Goal: Information Seeking & Learning: Learn about a topic

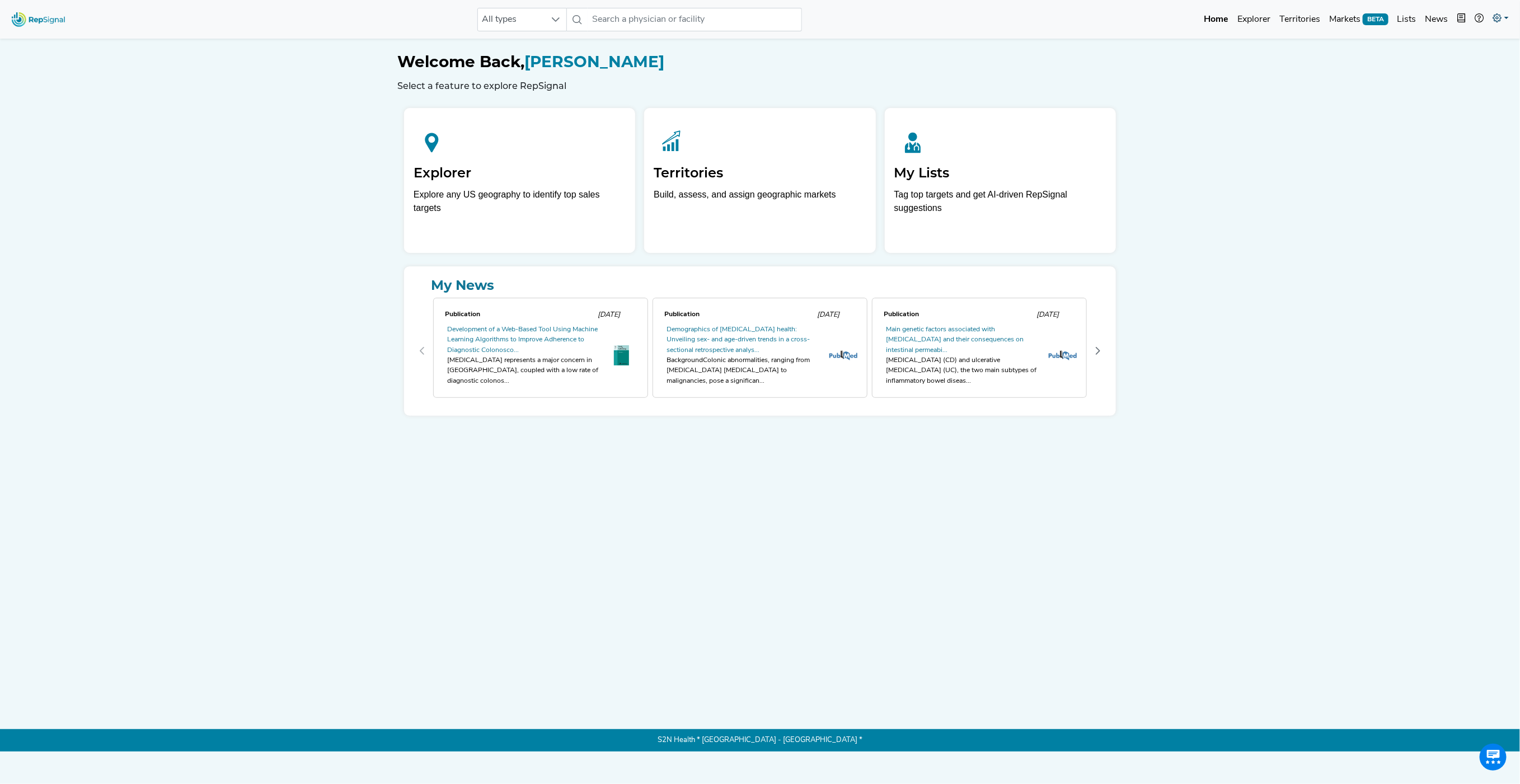
click at [1499, 20] on icon at bounding box center [1497, 18] width 9 height 9
click at [1499, 20] on icon at bounding box center [1497, 18] width 9 height 9
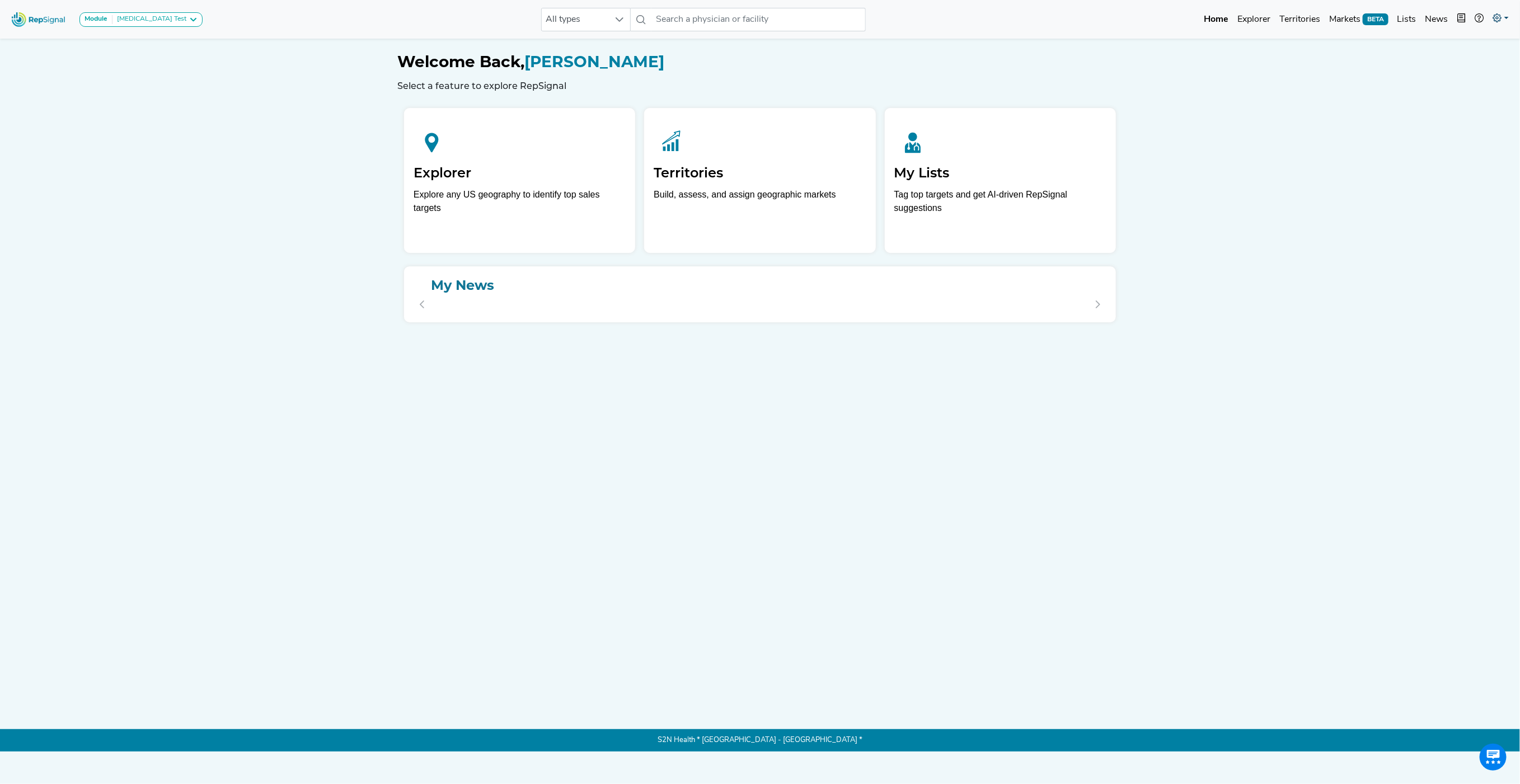
click at [1493, 20] on icon at bounding box center [1497, 18] width 9 height 9
click at [1453, 66] on link "Admin" at bounding box center [1468, 71] width 88 height 22
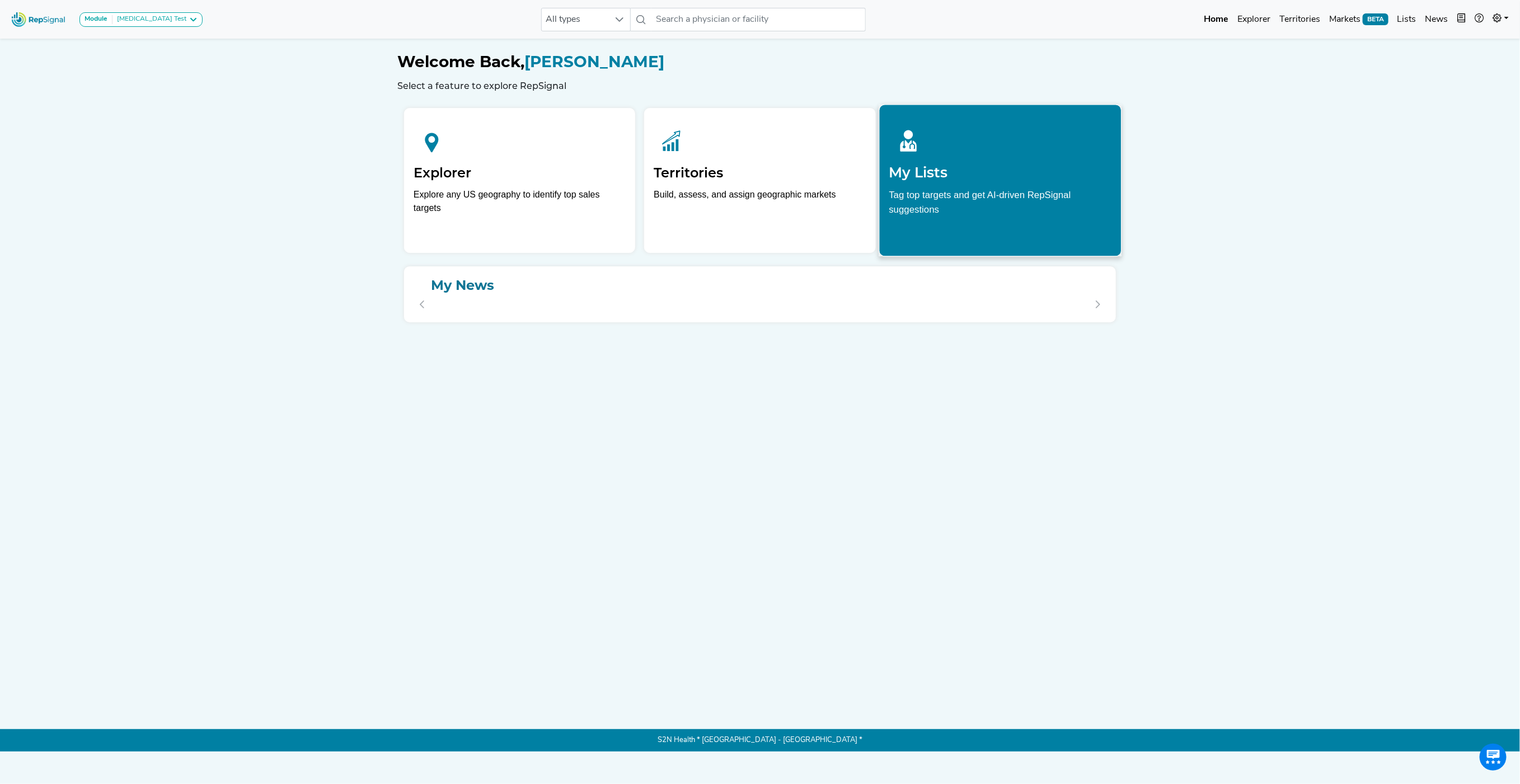
click at [1018, 204] on p "Tag top targets and get AI-driven RepSignal suggestions" at bounding box center [1000, 206] width 223 height 35
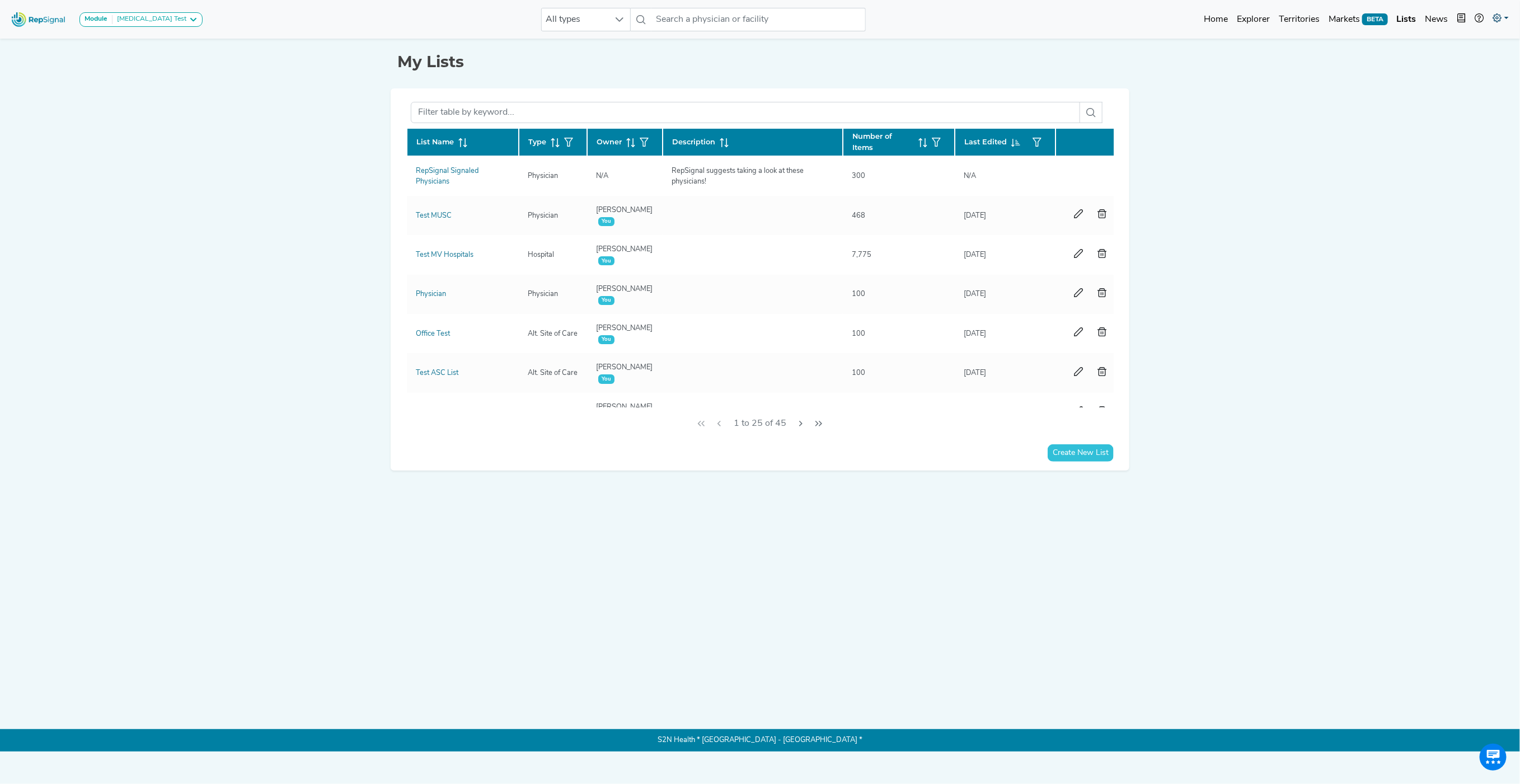
click at [1501, 18] on link at bounding box center [1500, 20] width 25 height 22
click at [1458, 18] on icon "button" at bounding box center [1461, 18] width 9 height 9
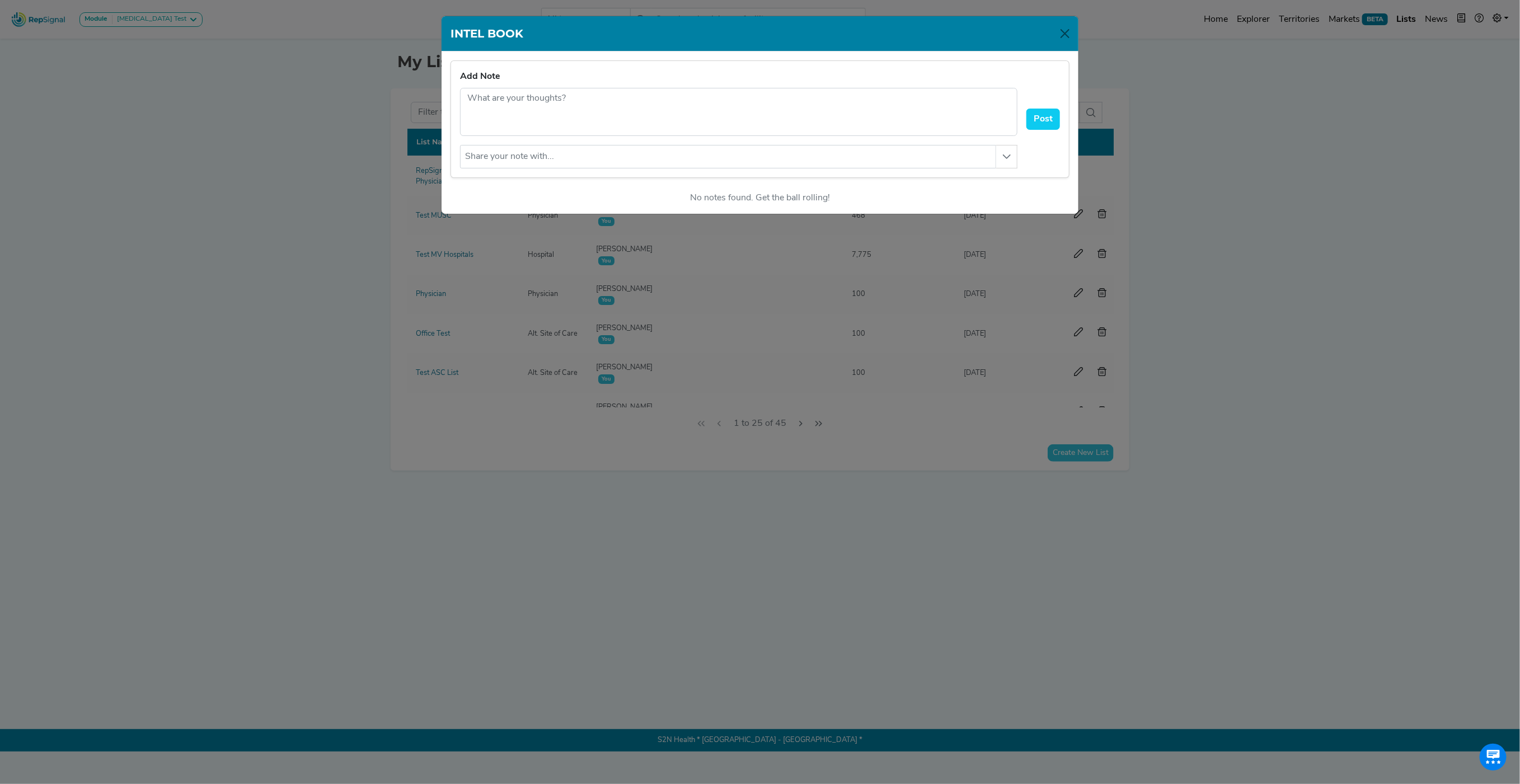
click at [1256, 224] on div "INTEL BOOK Add Note Your note cannot be blank. No results found Post No notes f…" at bounding box center [760, 392] width 1520 height 784
click at [1060, 34] on button "Close" at bounding box center [1065, 34] width 18 height 18
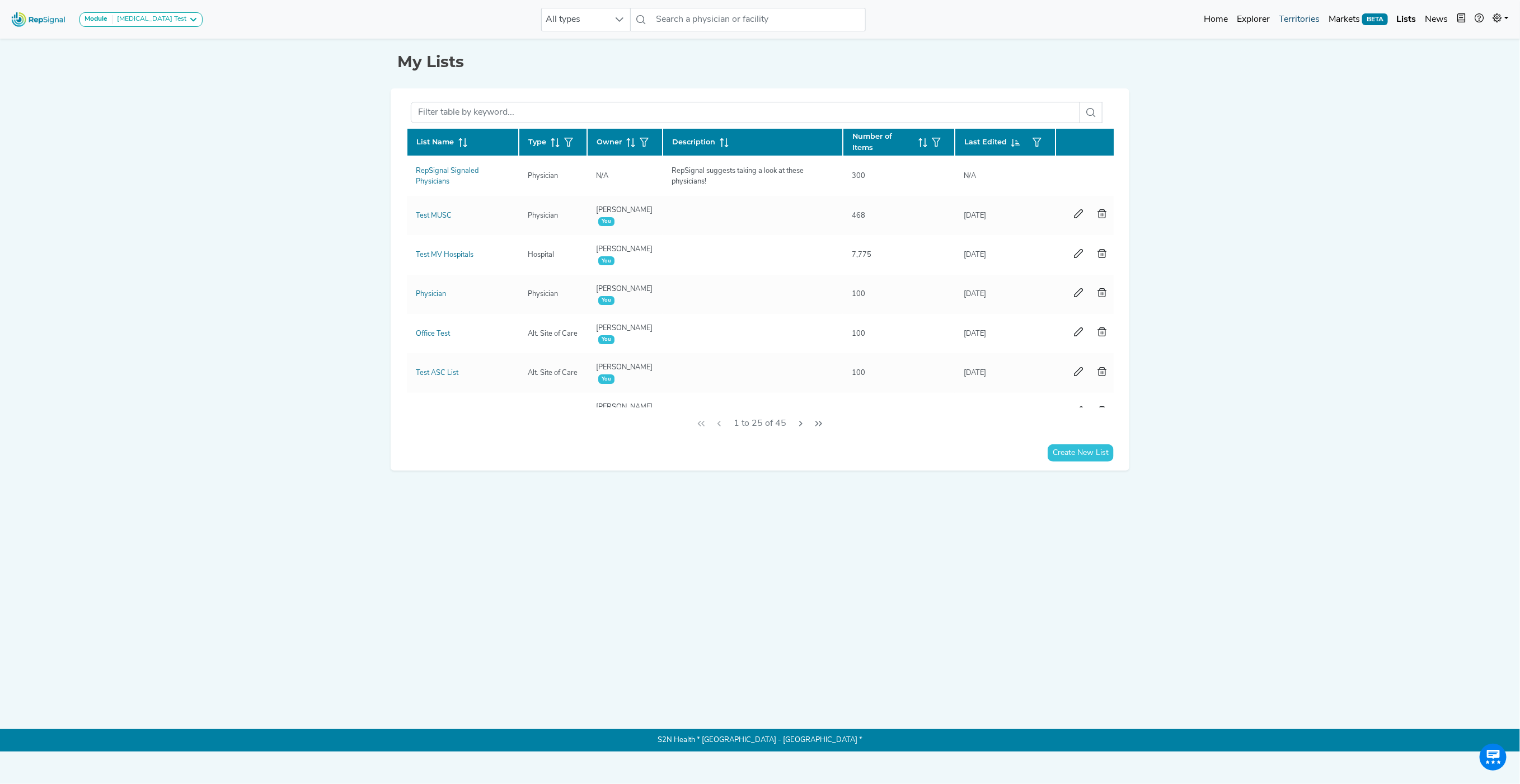
click at [1286, 21] on link "Territories" at bounding box center [1299, 20] width 50 height 22
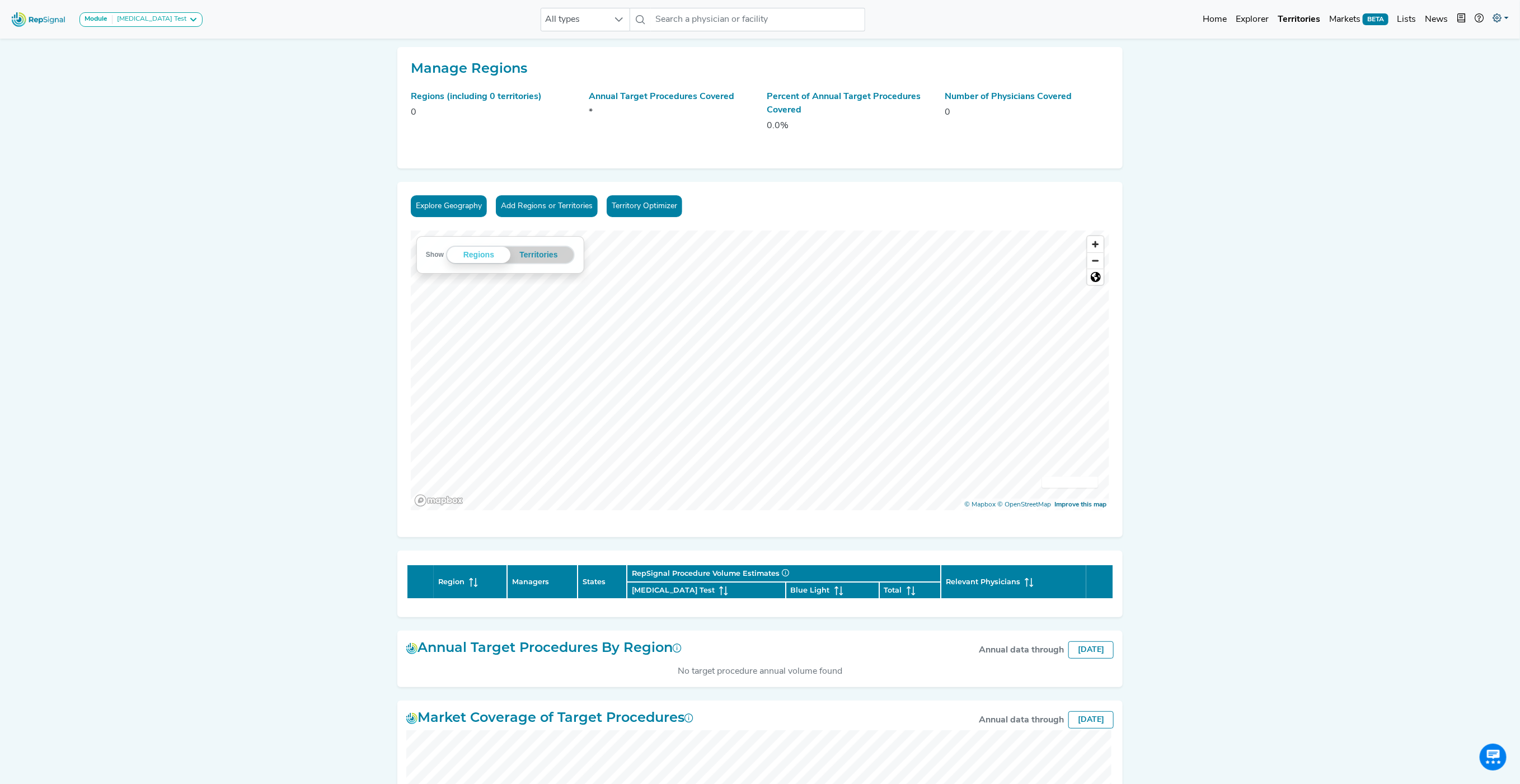
click at [1500, 18] on icon at bounding box center [1497, 18] width 9 height 9
click at [1477, 51] on link "My Account" at bounding box center [1468, 48] width 88 height 22
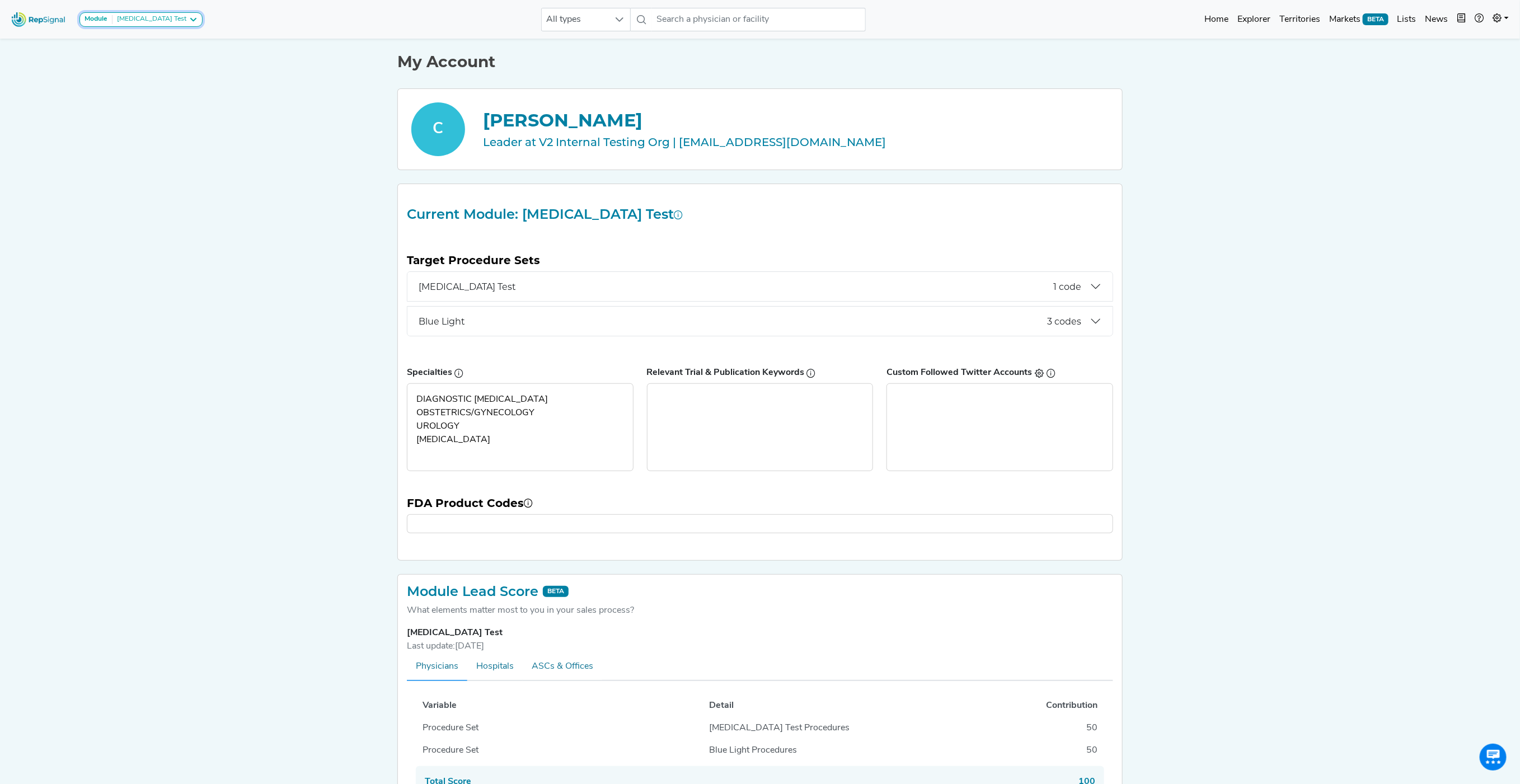
click at [188, 18] on icon at bounding box center [193, 20] width 9 height 9
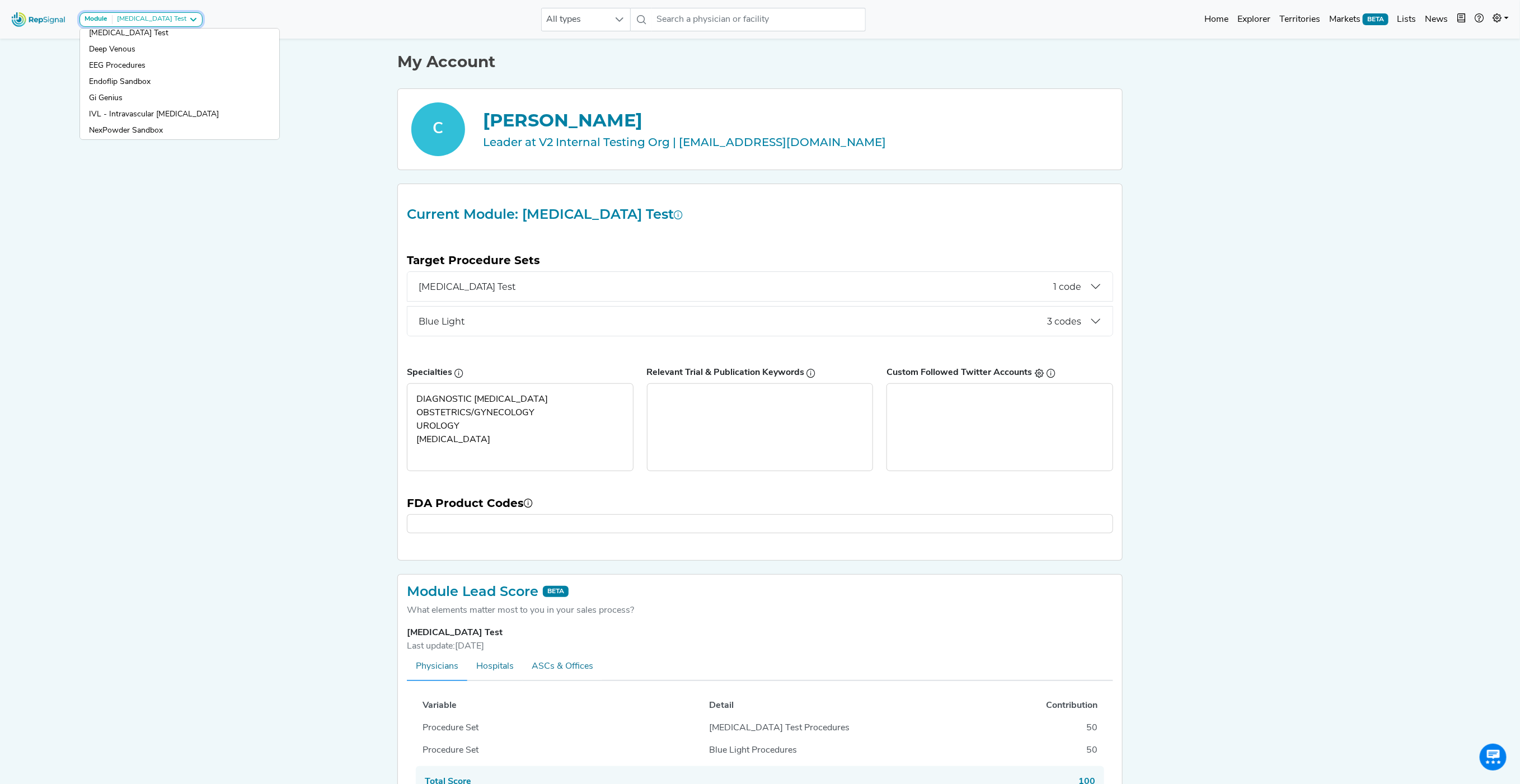
scroll to position [91, 0]
click at [155, 120] on link "IVL - Intravascular [MEDICAL_DATA]" at bounding box center [179, 128] width 200 height 16
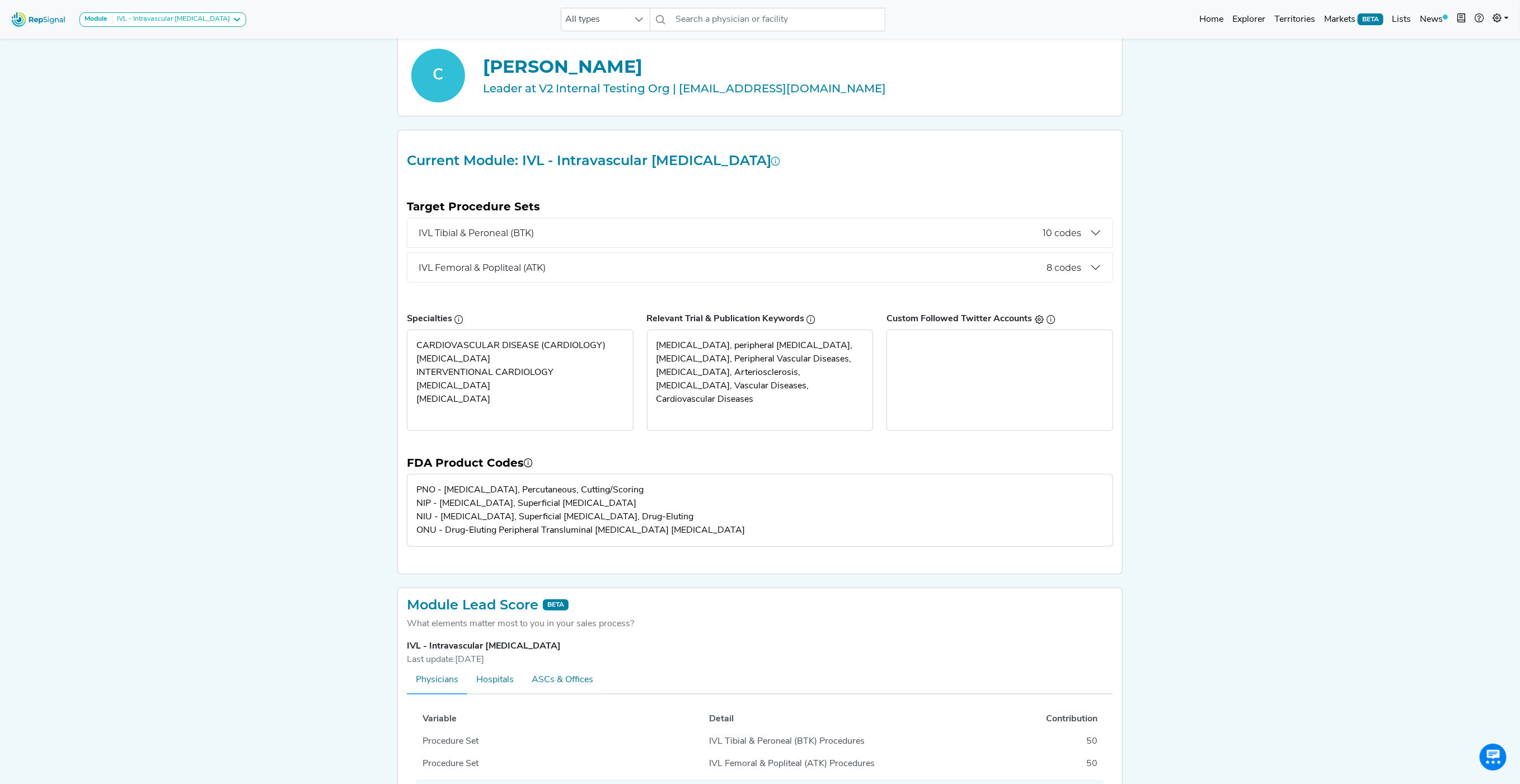
scroll to position [0, 0]
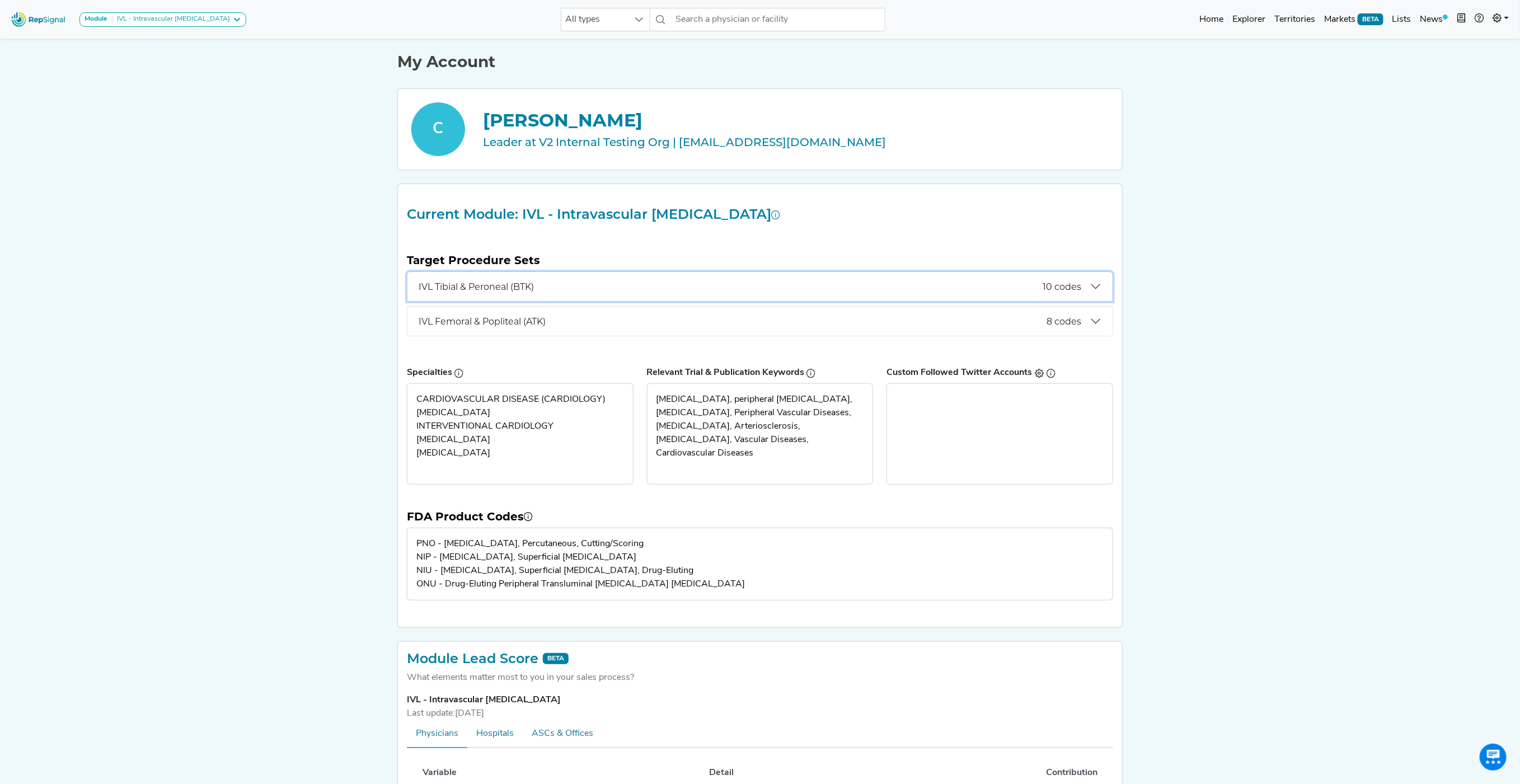
click at [1067, 298] on button "IVL Tibial & Peroneal (BTK) 10 codes" at bounding box center [760, 286] width 705 height 29
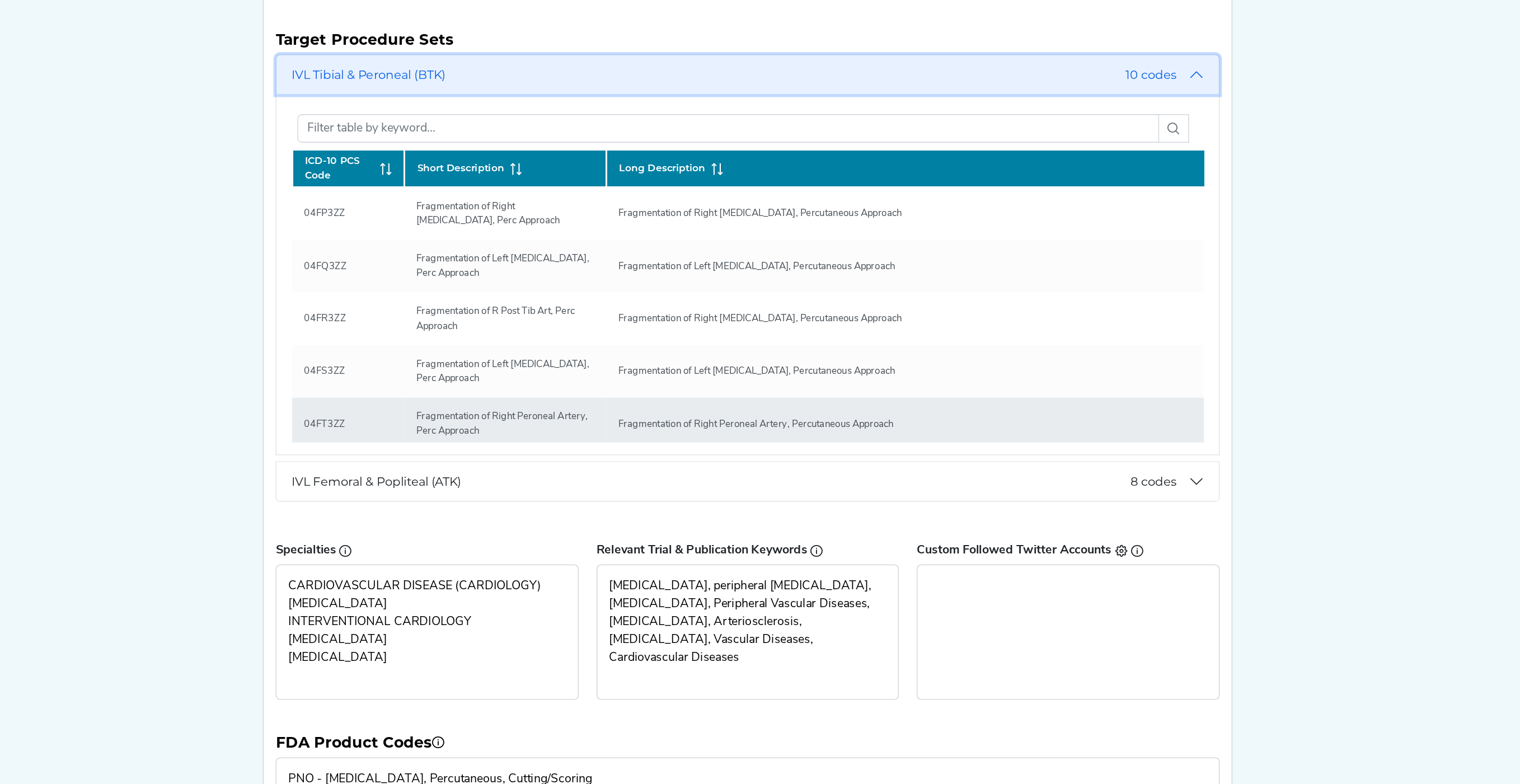
scroll to position [321, 0]
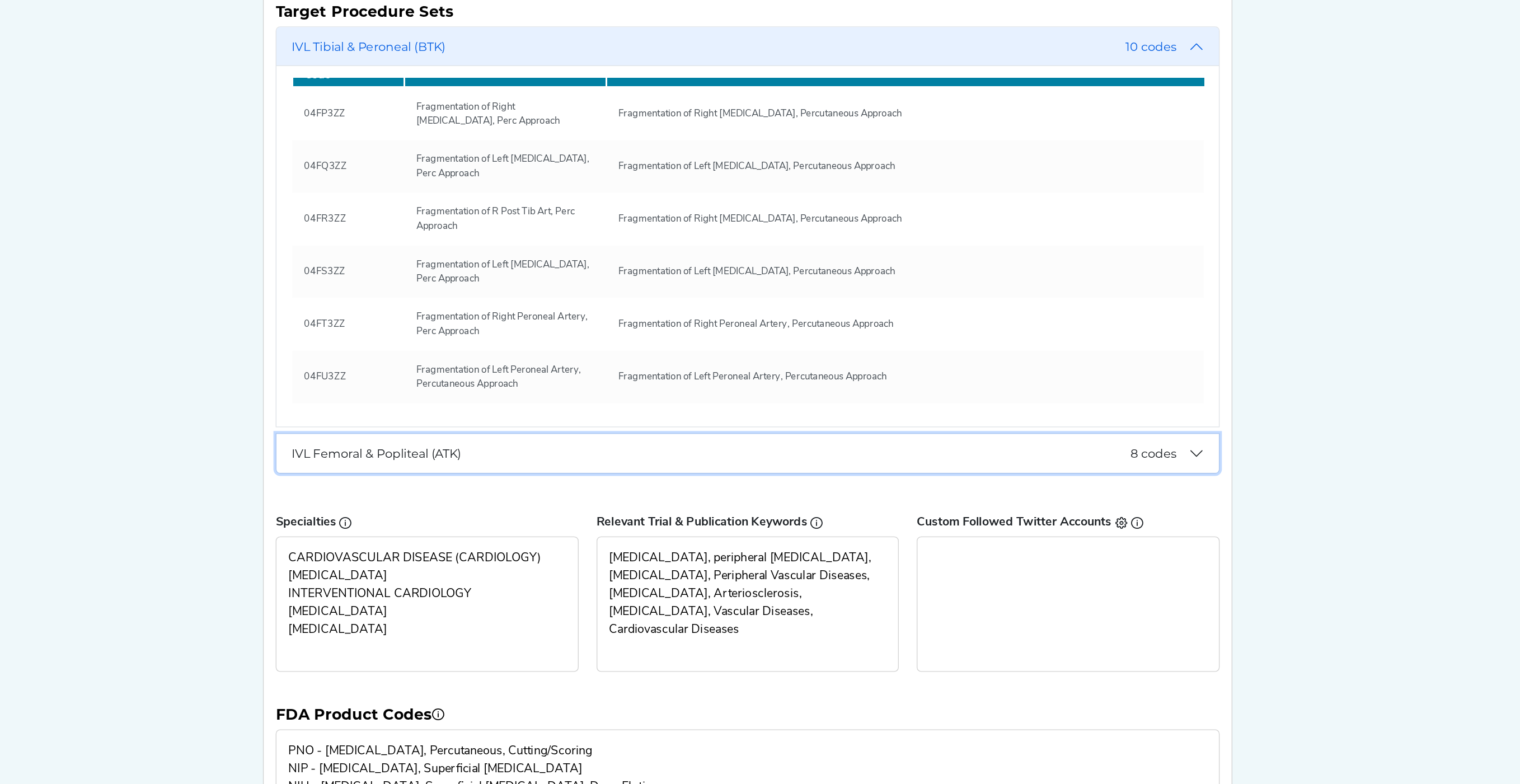
click at [1074, 532] on span "8 codes" at bounding box center [1064, 533] width 35 height 10
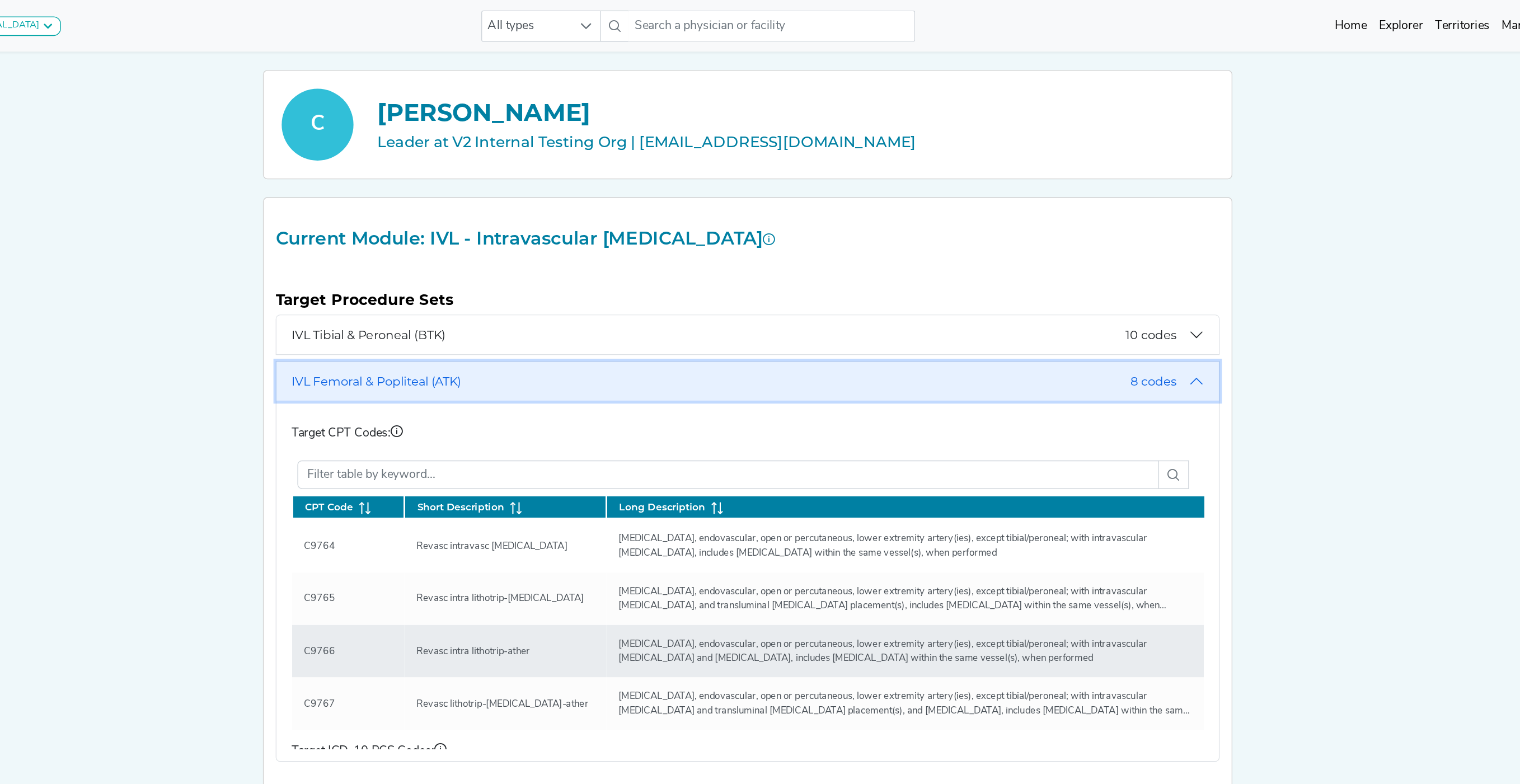
scroll to position [0, 0]
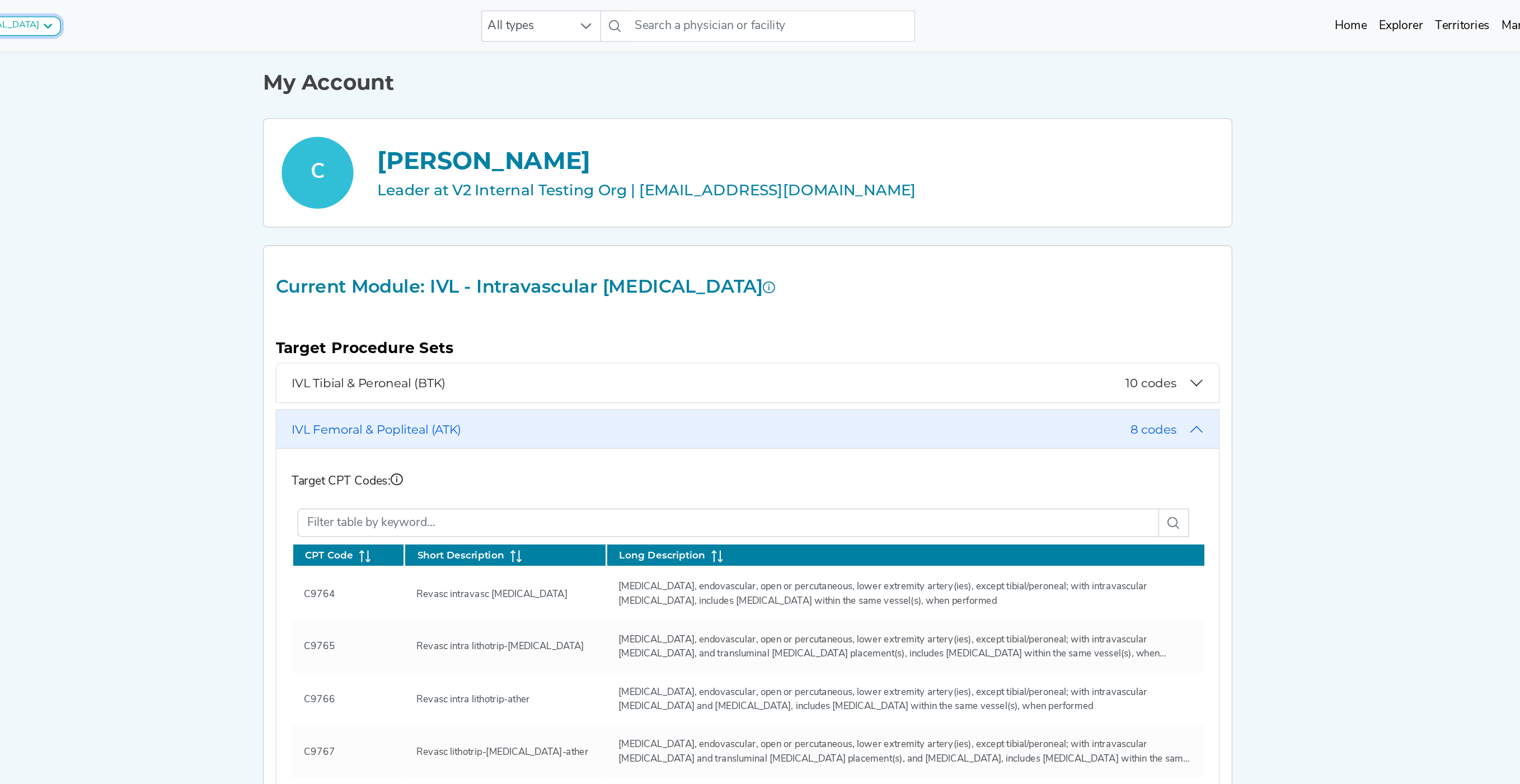
click at [213, 13] on button "Module IVL - Intravascular [MEDICAL_DATA]" at bounding box center [162, 20] width 167 height 15
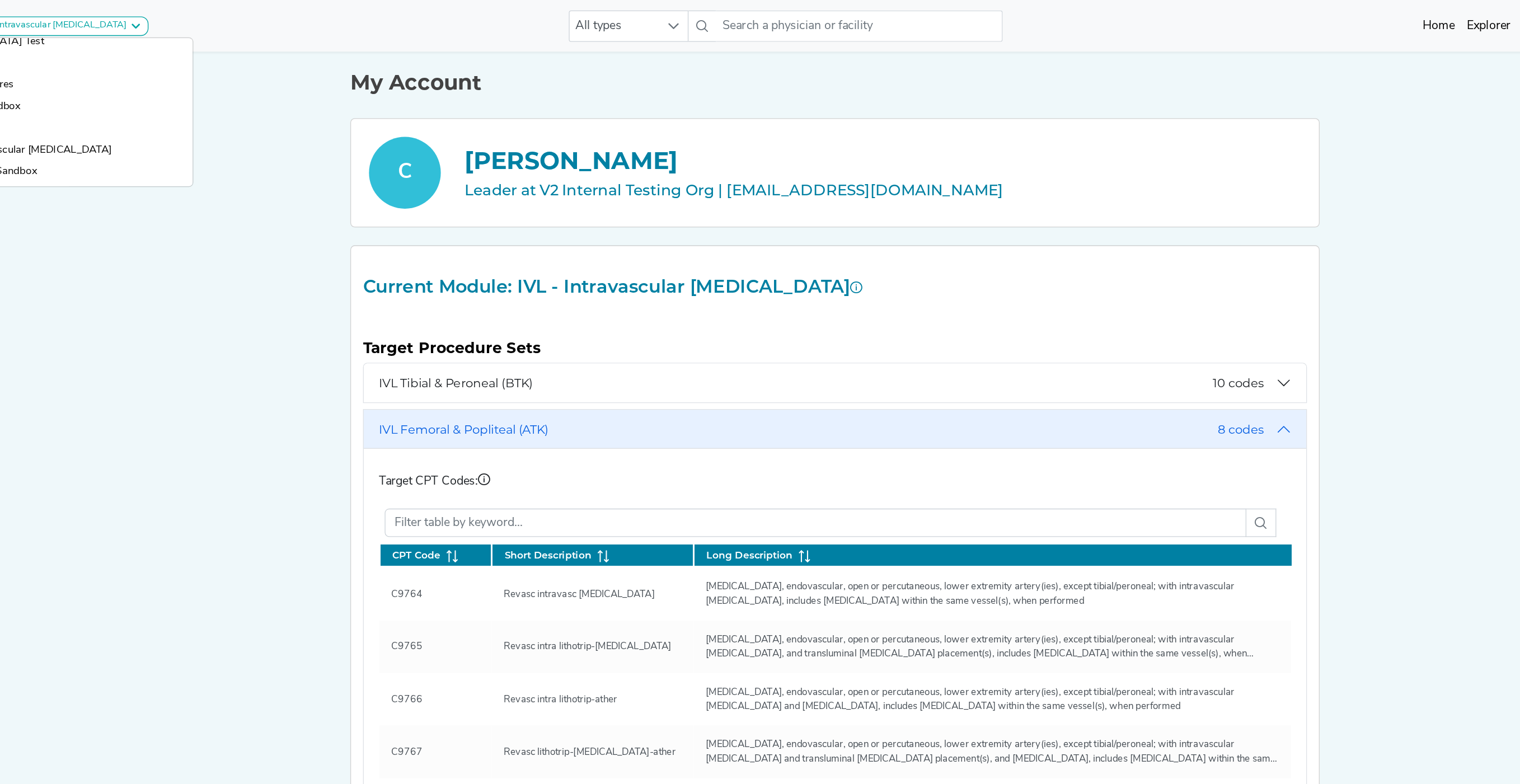
click at [313, 218] on div "Module IVL - Intravascular [MEDICAL_DATA] [MEDICAL_DATA] [MEDICAL_DATA] Carotid…" at bounding box center [760, 601] width 1520 height 1202
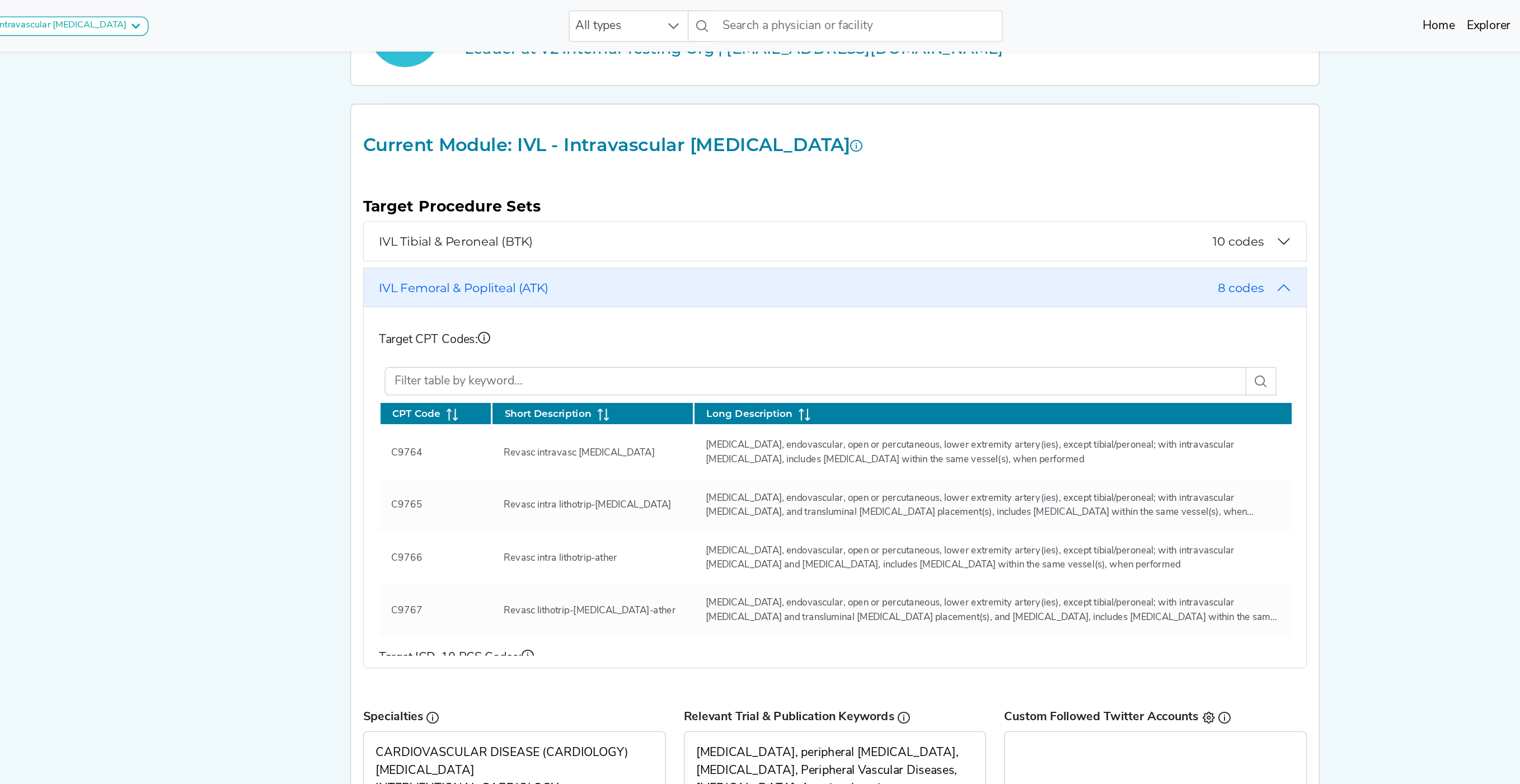
scroll to position [77, 0]
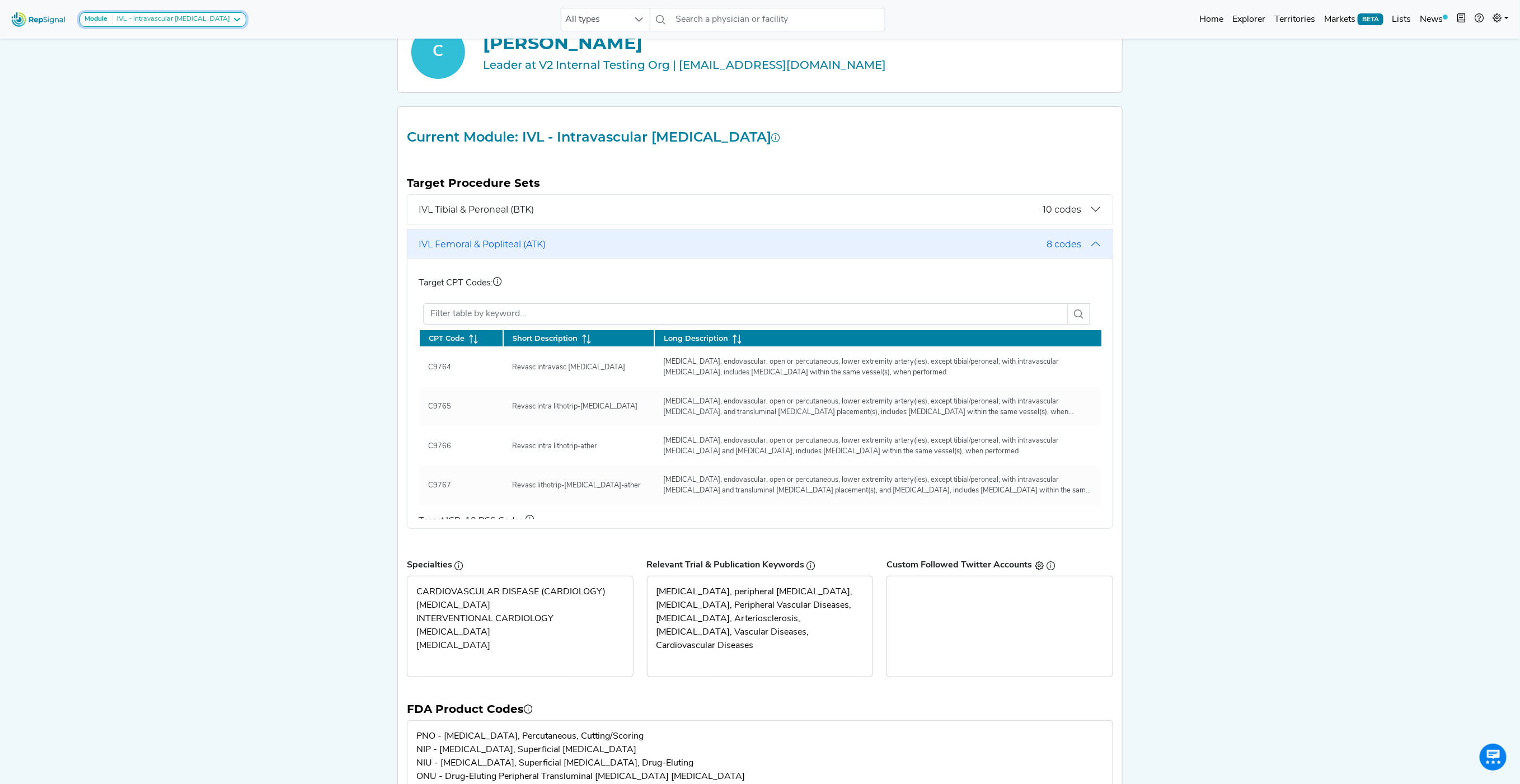
click at [172, 21] on div "IVL - Intravascular [MEDICAL_DATA]" at bounding box center [172, 20] width 118 height 9
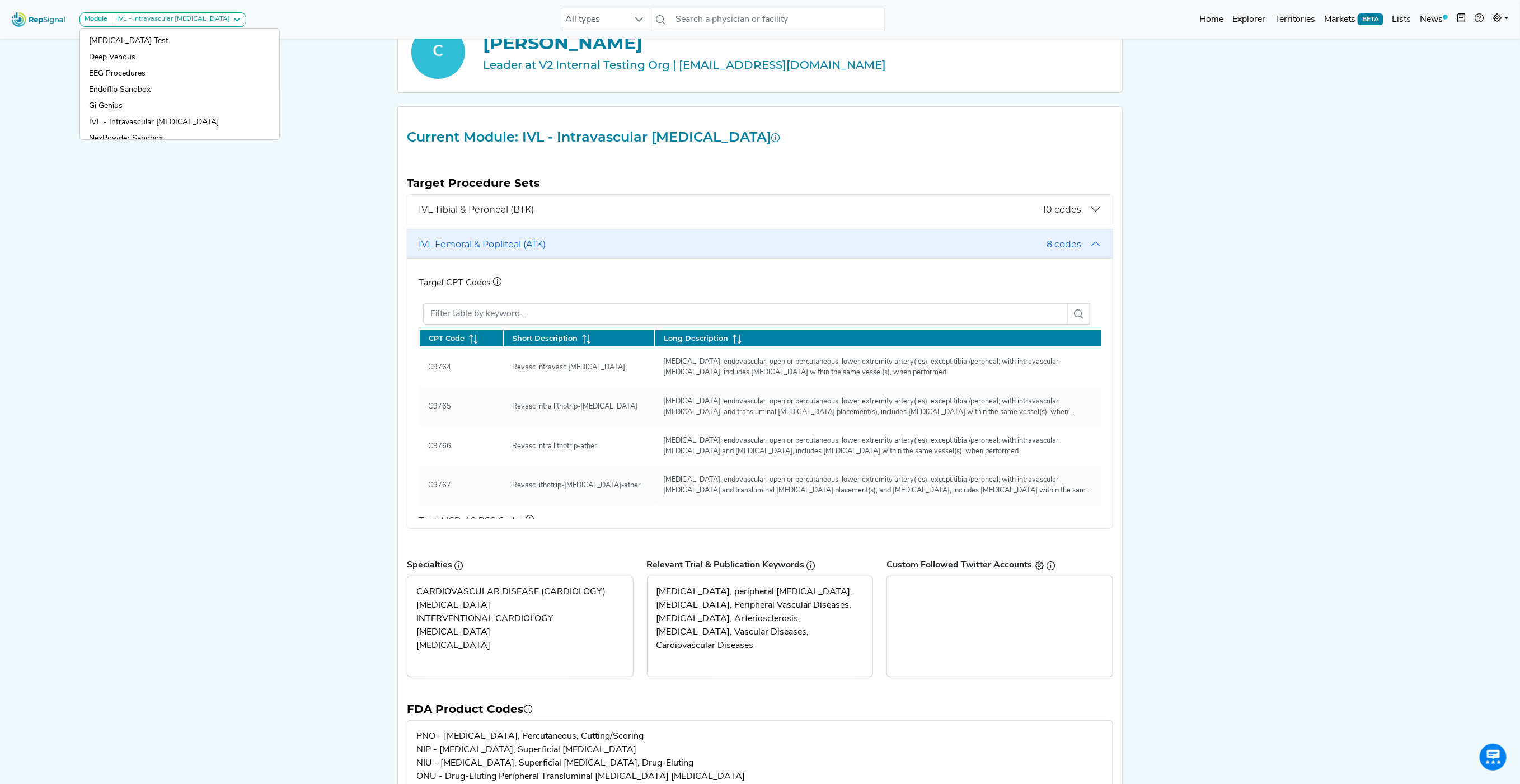
click at [127, 226] on div "Module IVL - Intravascular [MEDICAL_DATA] [MEDICAL_DATA] [MEDICAL_DATA] Carotid…" at bounding box center [760, 524] width 1520 height 1202
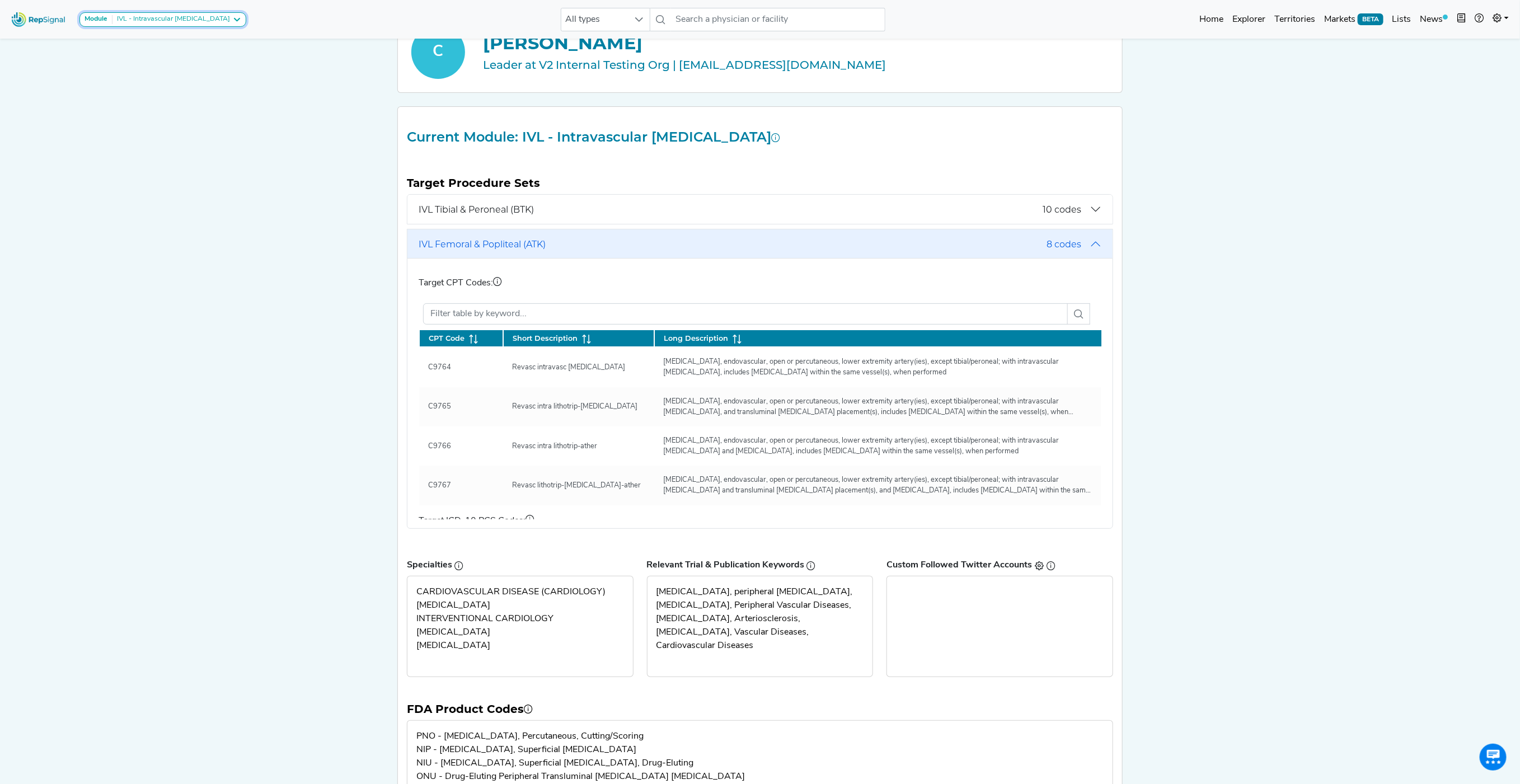
click at [204, 22] on div "IVL - Intravascular [MEDICAL_DATA]" at bounding box center [172, 20] width 118 height 9
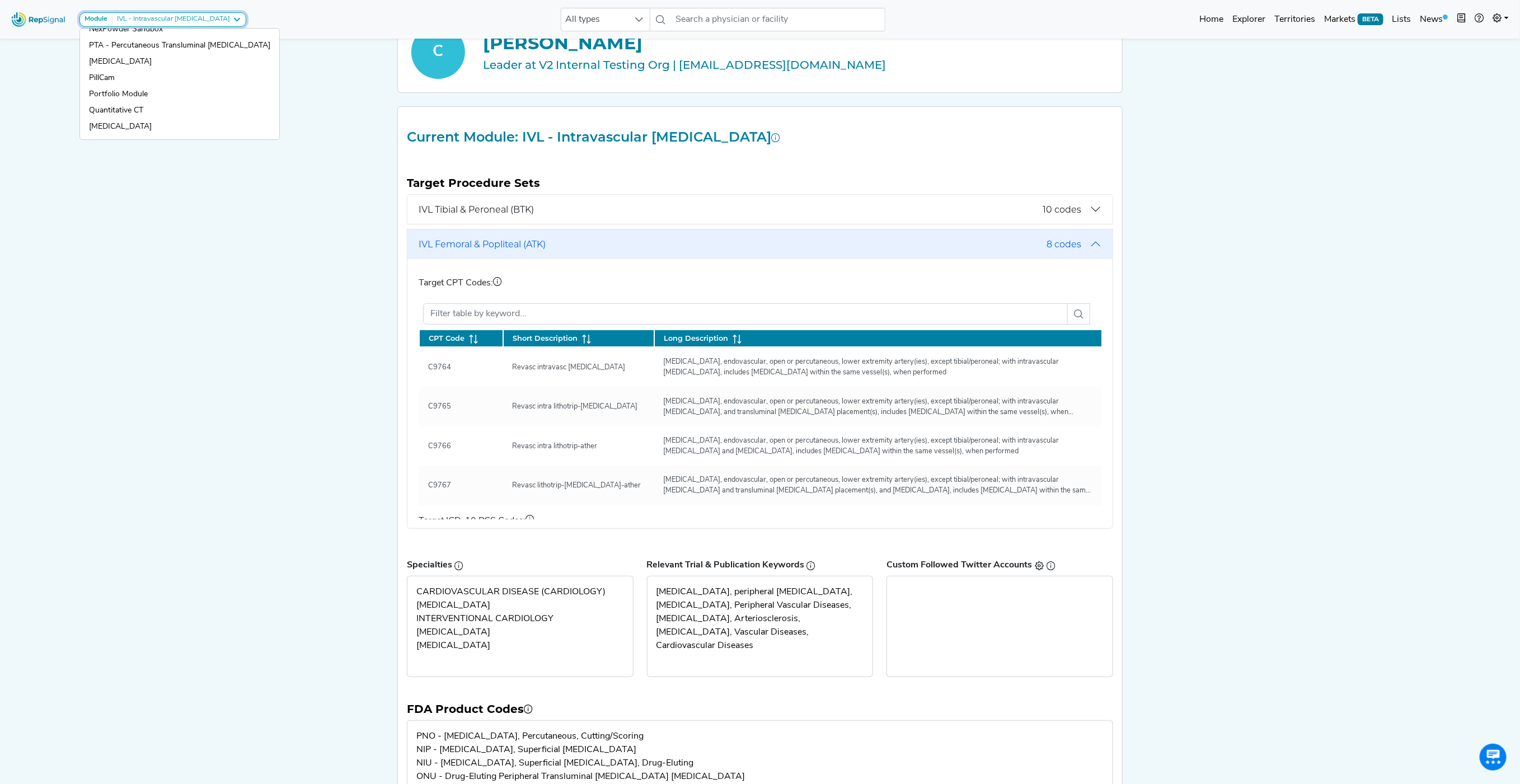
scroll to position [88, 0]
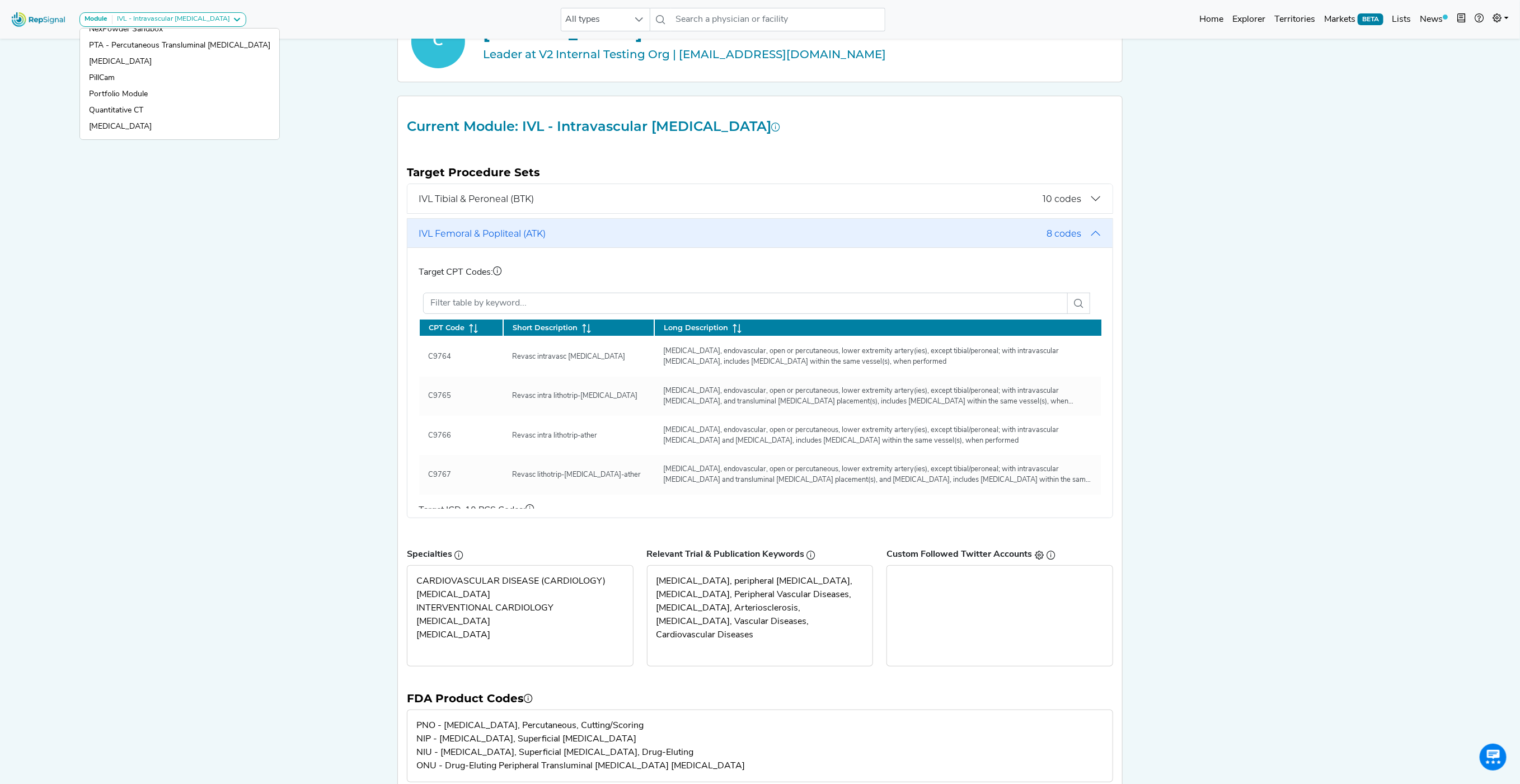
click at [207, 281] on div "Module IVL - Intravascular [MEDICAL_DATA] [MEDICAL_DATA] [MEDICAL_DATA] Carotid…" at bounding box center [760, 513] width 1520 height 1202
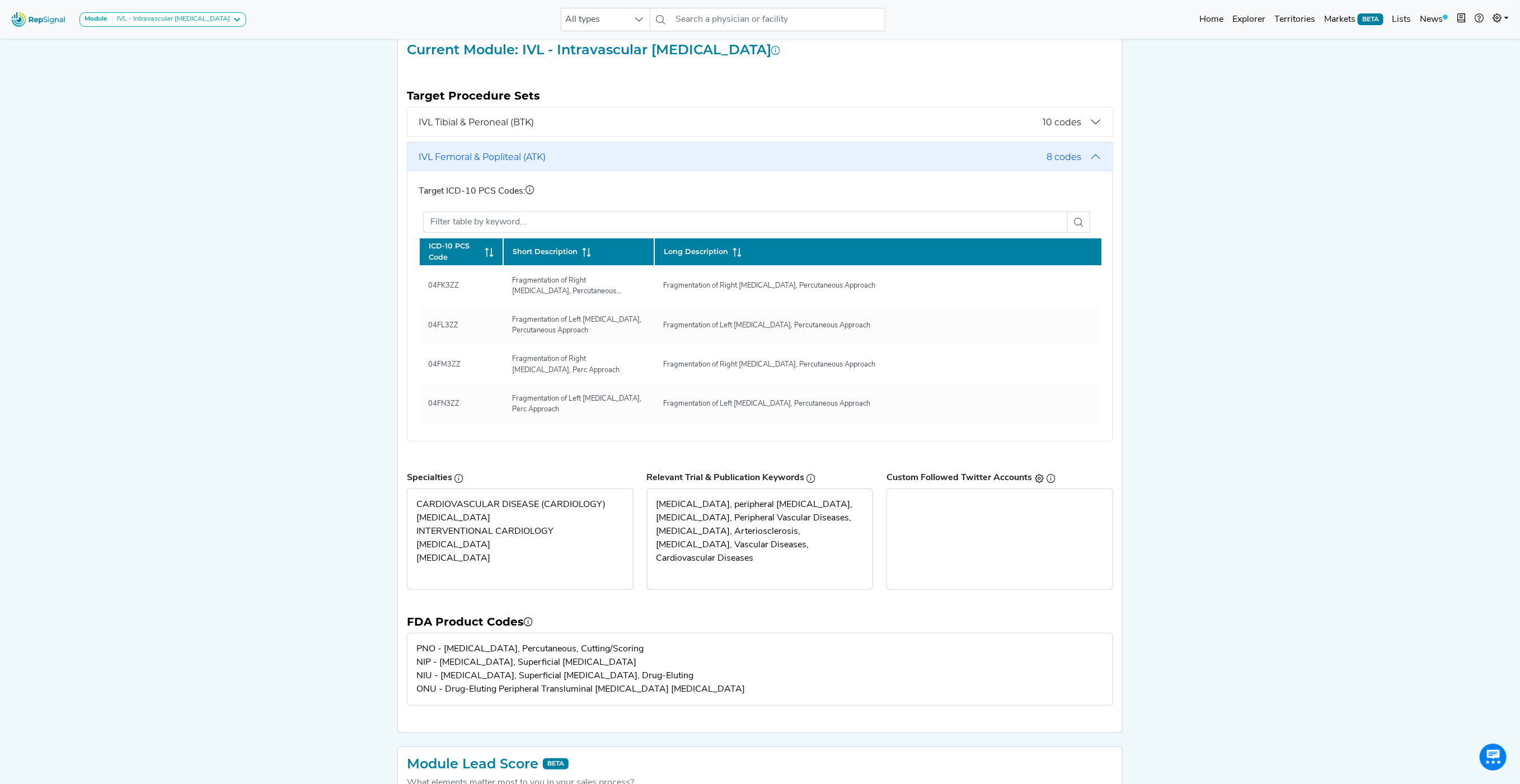
scroll to position [0, 0]
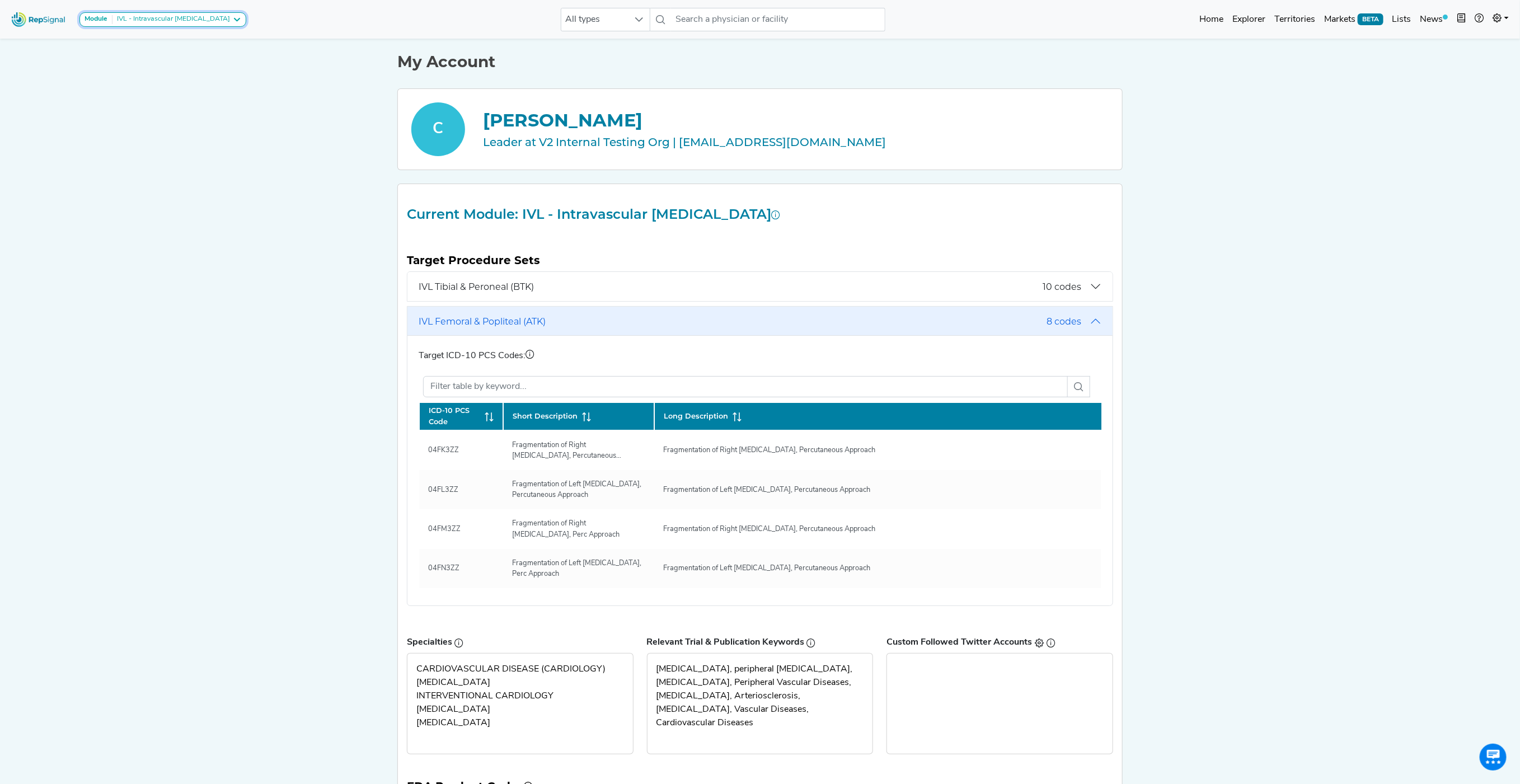
click at [146, 26] on button "Module IVL - Intravascular [MEDICAL_DATA]" at bounding box center [162, 20] width 167 height 15
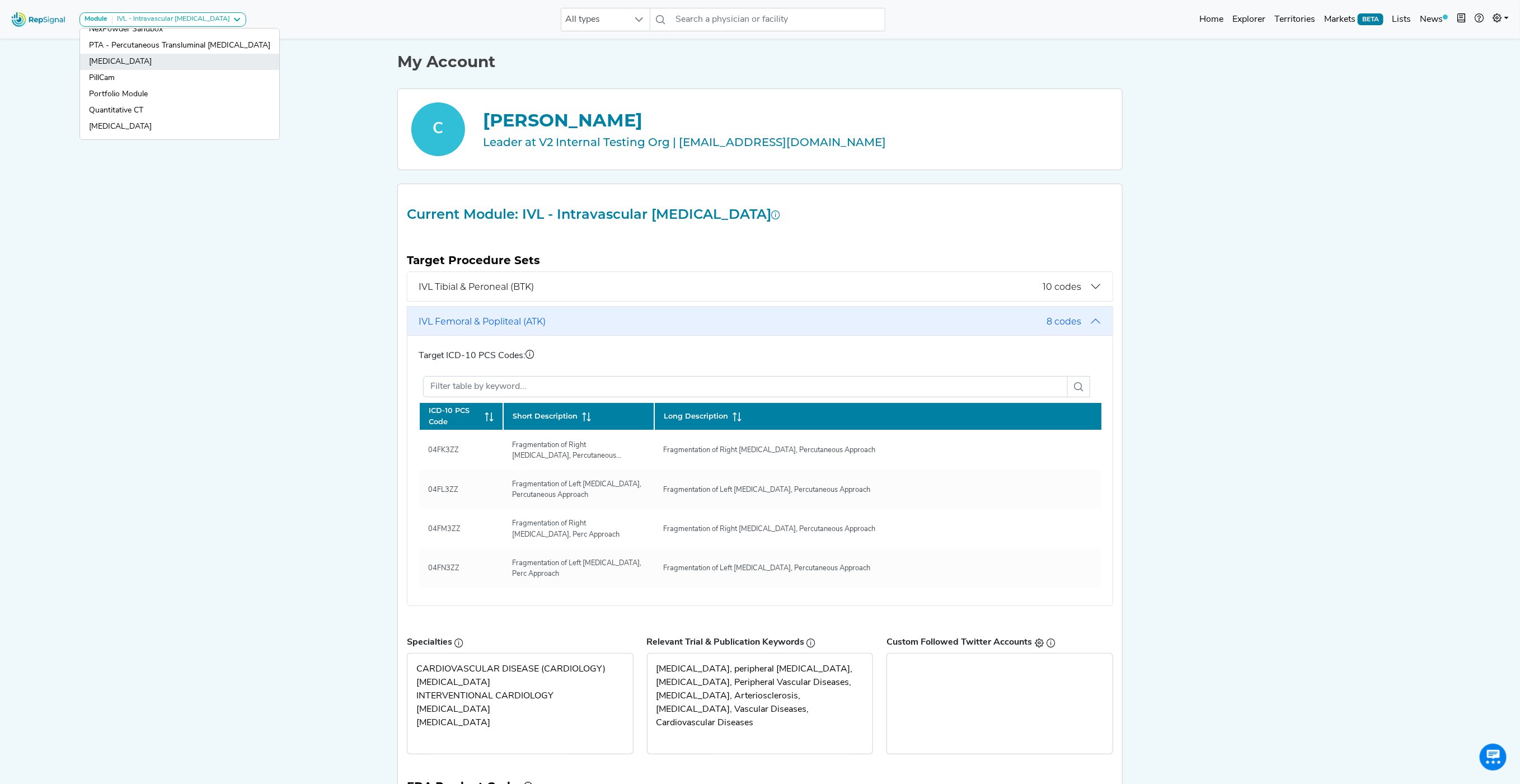
click at [198, 70] on link "[MEDICAL_DATA]" at bounding box center [179, 78] width 200 height 16
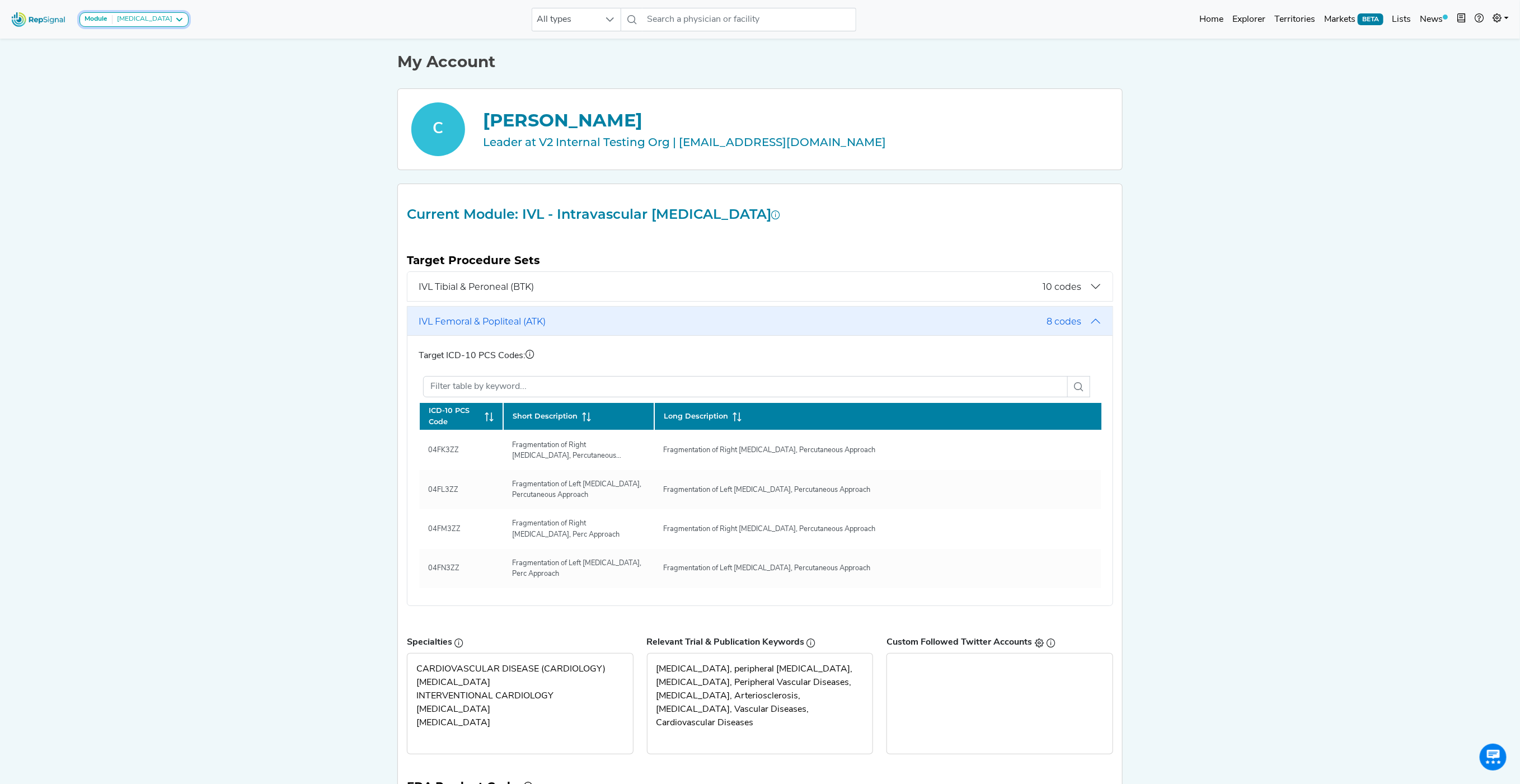
click at [124, 21] on div "[MEDICAL_DATA]" at bounding box center [143, 20] width 60 height 9
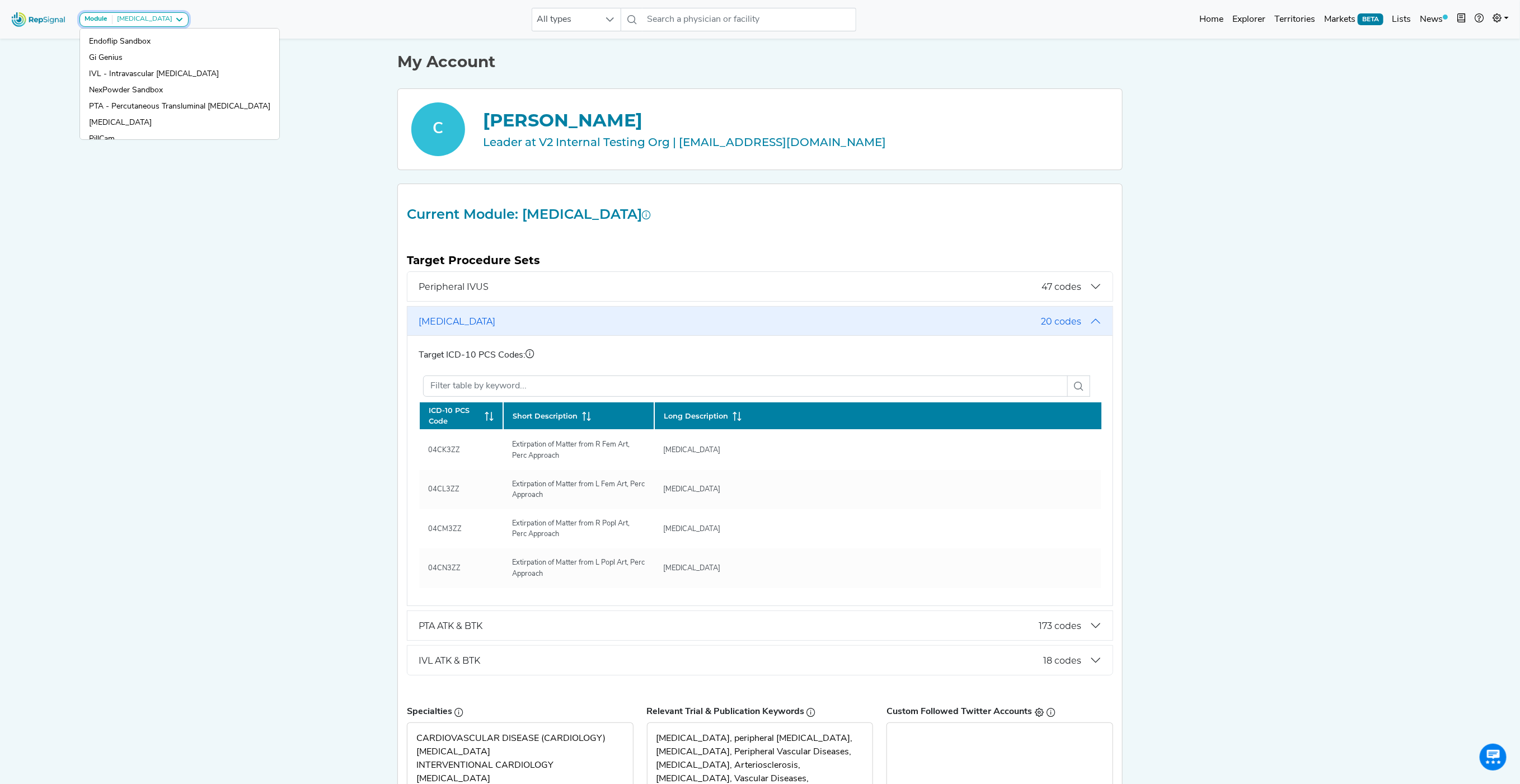
scroll to position [127, 0]
click at [132, 84] on link "IVL - Intravascular [MEDICAL_DATA]" at bounding box center [179, 92] width 200 height 16
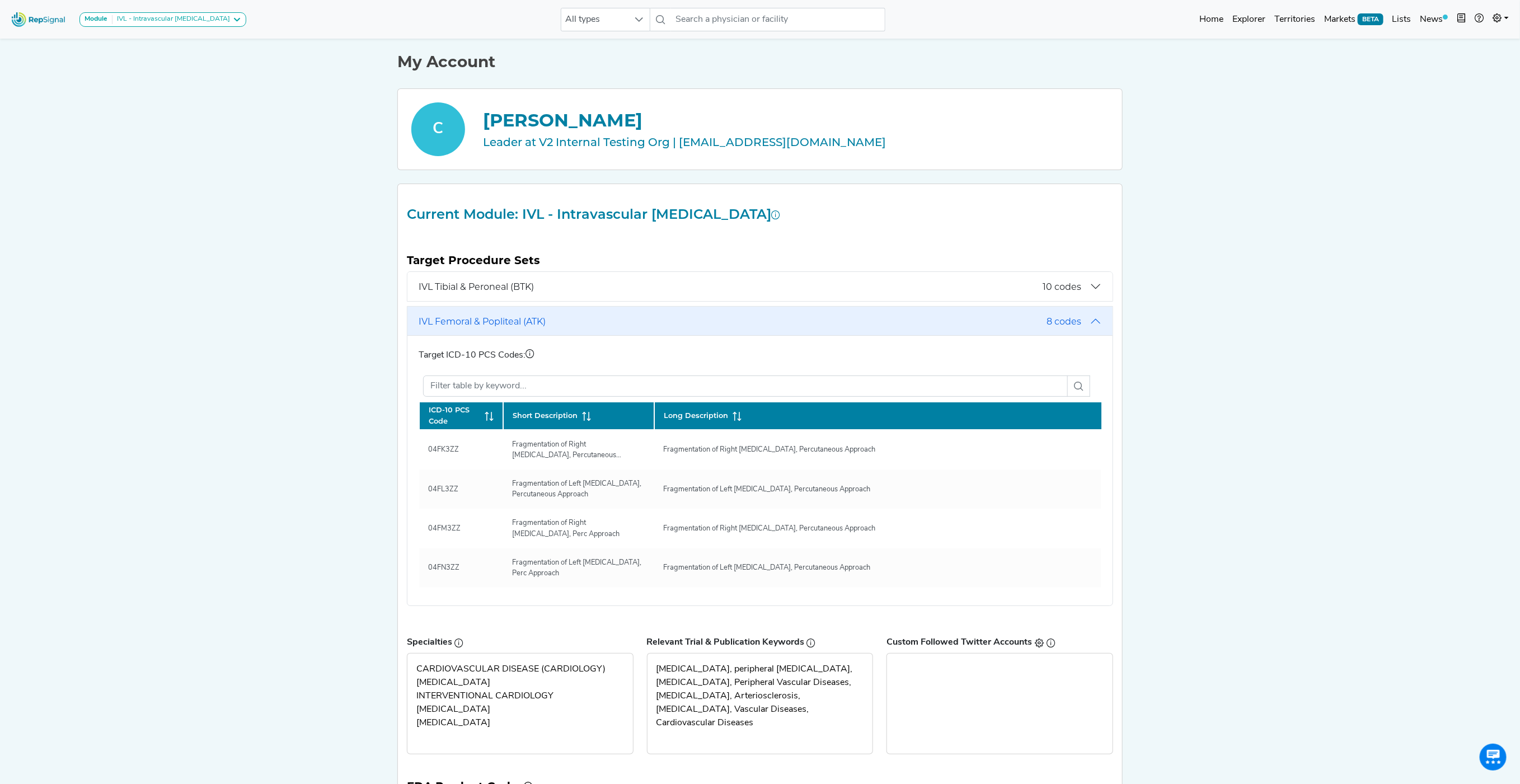
scroll to position [242, 0]
click at [662, 284] on span "IVL Tibial & Peroneal (BTK)" at bounding box center [730, 286] width 624 height 10
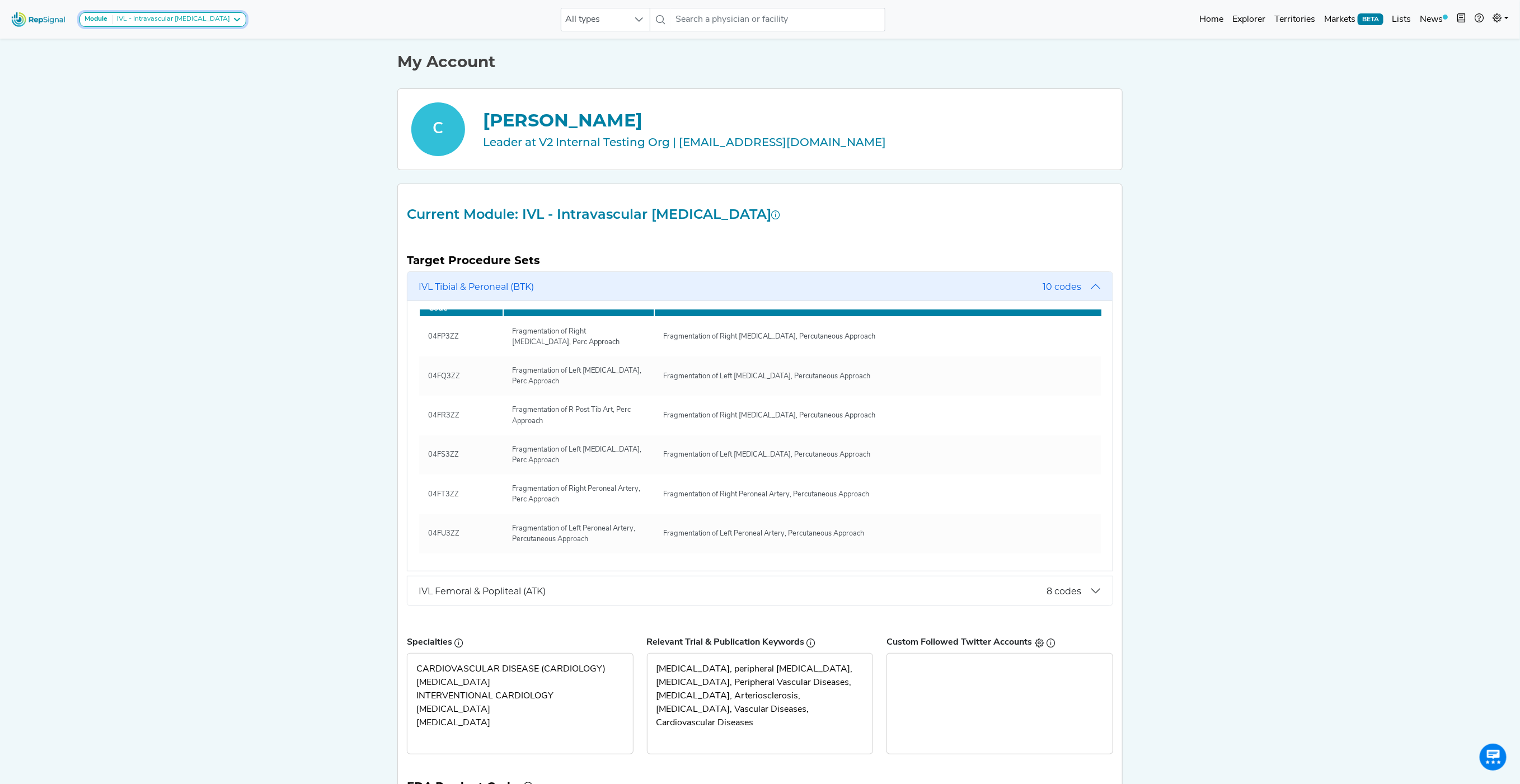
click at [199, 13] on button "Module IVL - Intravascular [MEDICAL_DATA]" at bounding box center [162, 20] width 167 height 15
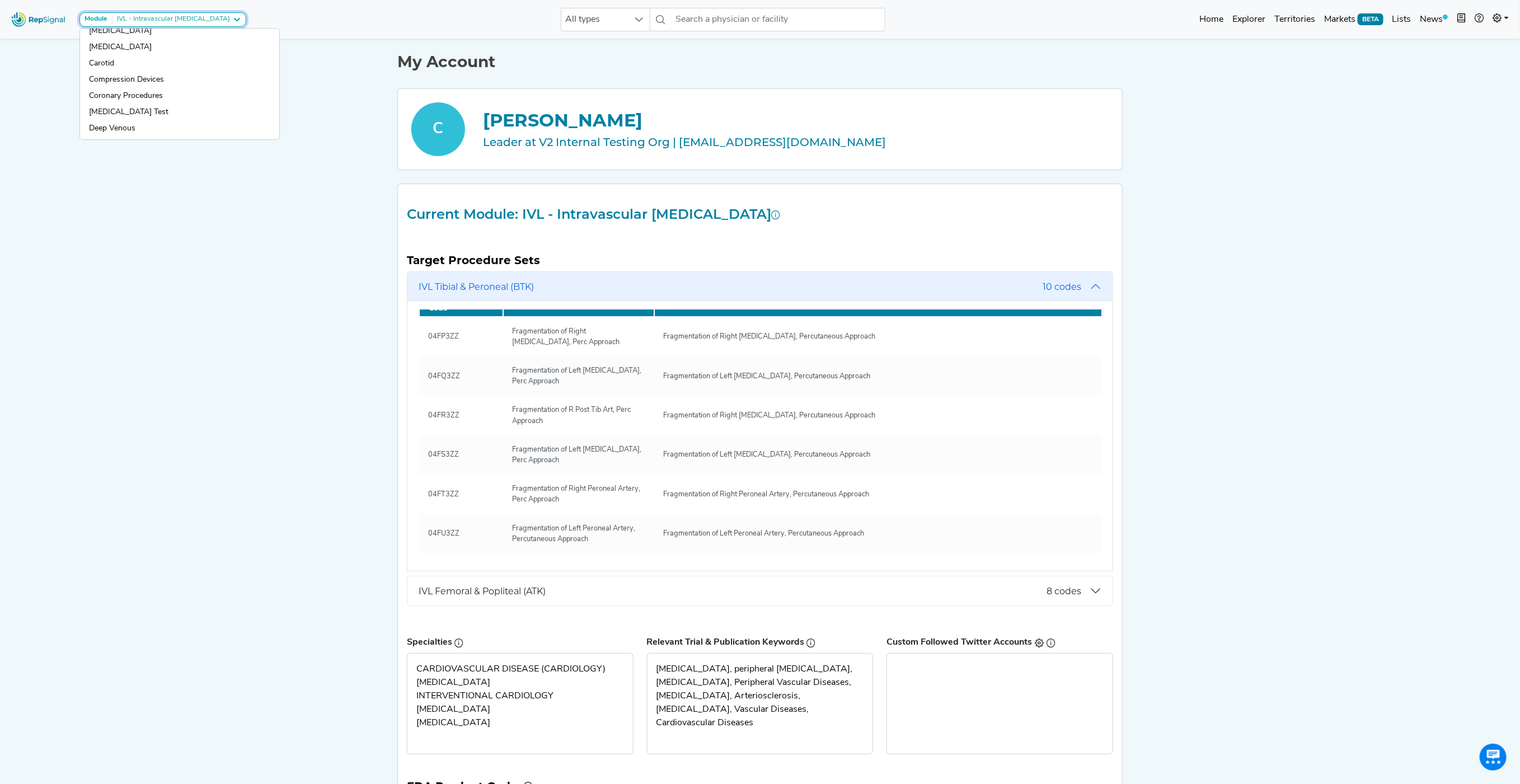
scroll to position [34, 0]
click at [125, 97] on link "[MEDICAL_DATA] Test" at bounding box center [179, 104] width 200 height 16
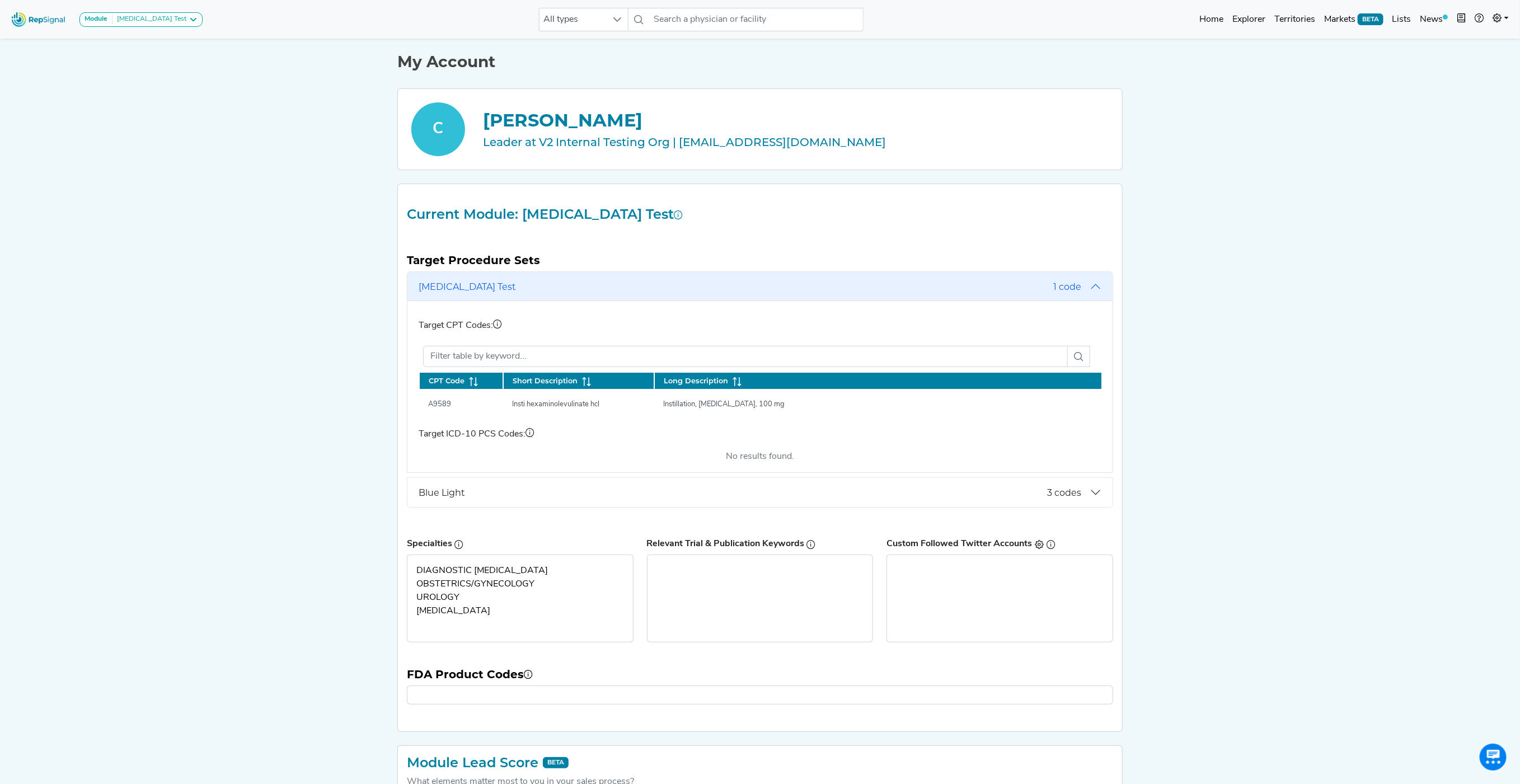
scroll to position [0, 0]
